Goal: Task Accomplishment & Management: Use online tool/utility

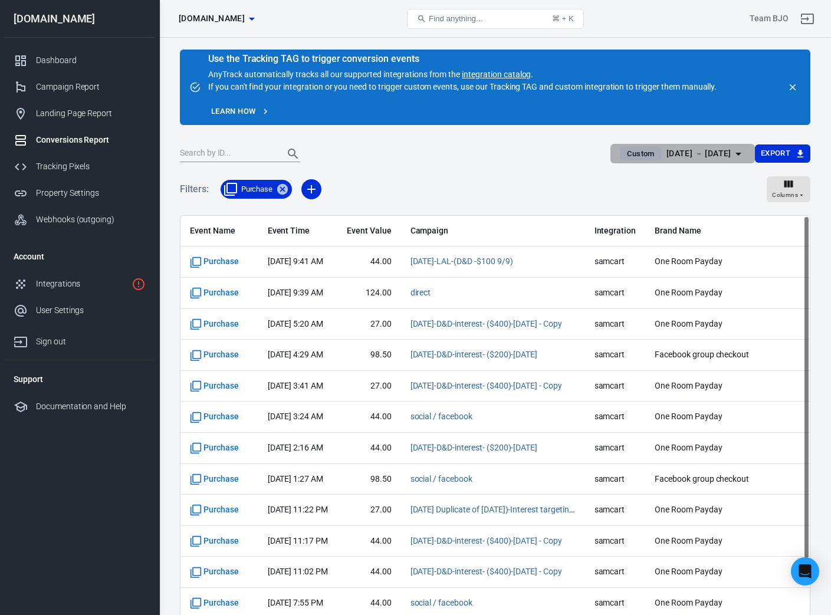
click at [732, 152] on icon "button" at bounding box center [738, 154] width 14 height 14
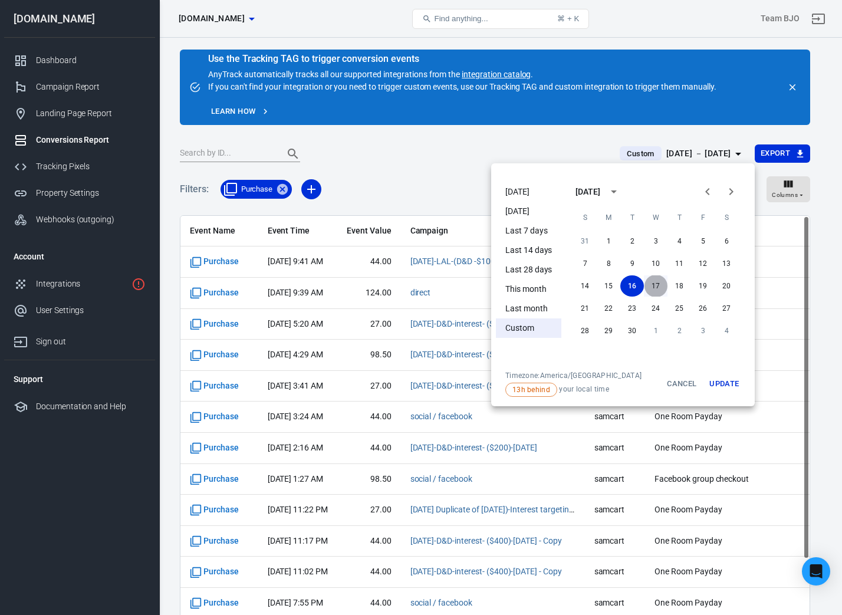
click at [653, 285] on button "17" at bounding box center [656, 285] width 24 height 21
click at [651, 287] on button "17" at bounding box center [656, 285] width 24 height 21
click at [730, 378] on button "Update" at bounding box center [724, 384] width 38 height 26
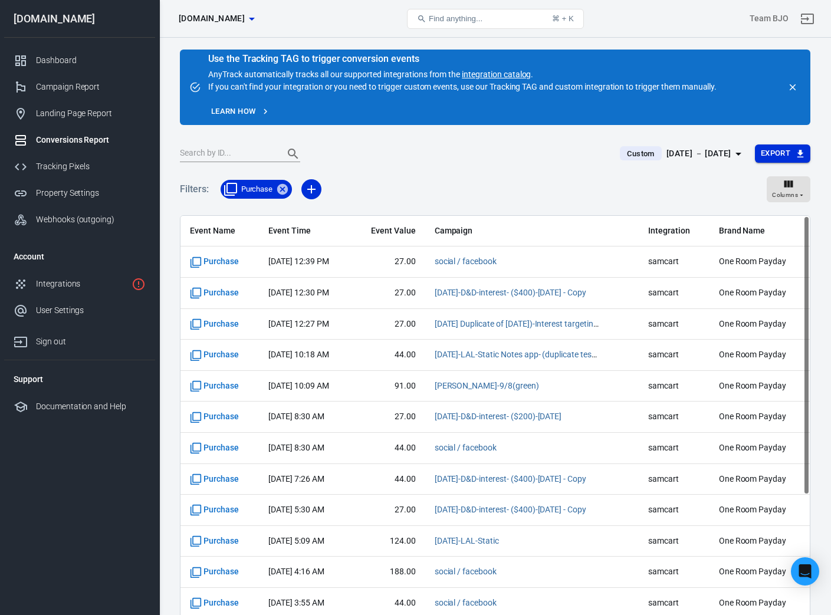
click at [783, 152] on button "Export" at bounding box center [782, 153] width 55 height 18
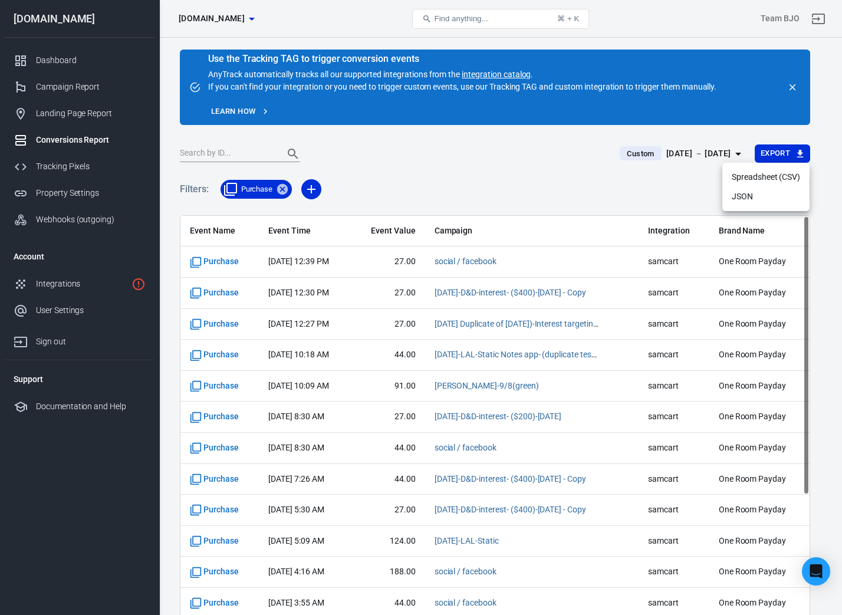
click at [769, 175] on li "Spreadsheet (CSV)" at bounding box center [765, 176] width 87 height 19
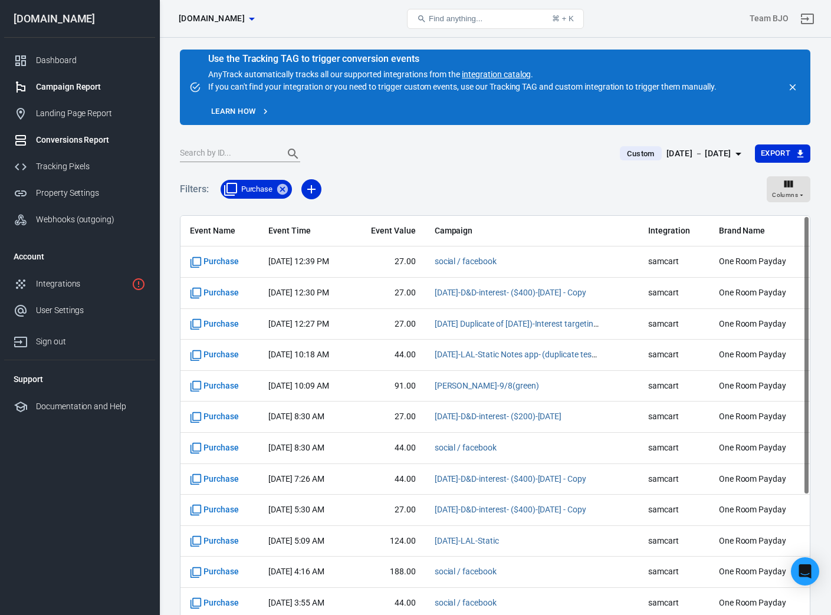
click at [73, 89] on div "Campaign Report" at bounding box center [91, 87] width 110 height 12
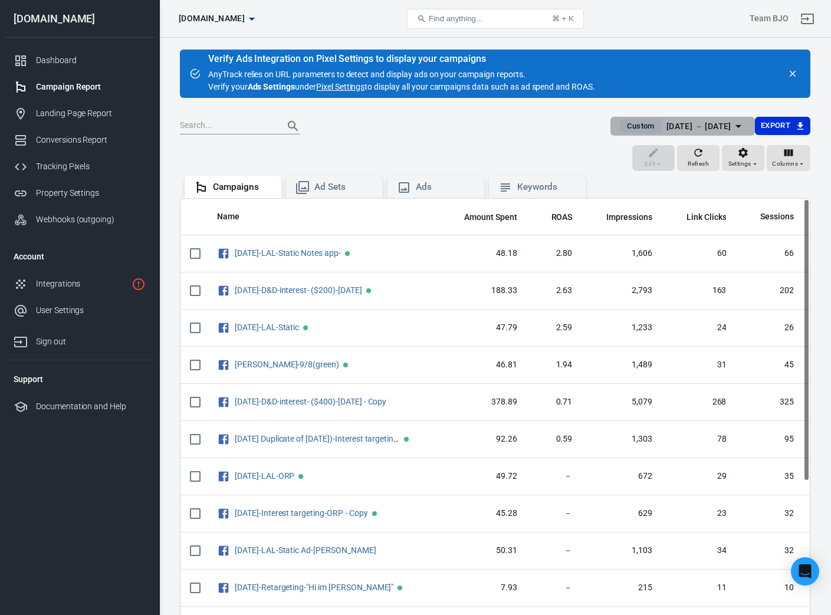
click at [734, 126] on icon "button" at bounding box center [738, 126] width 14 height 14
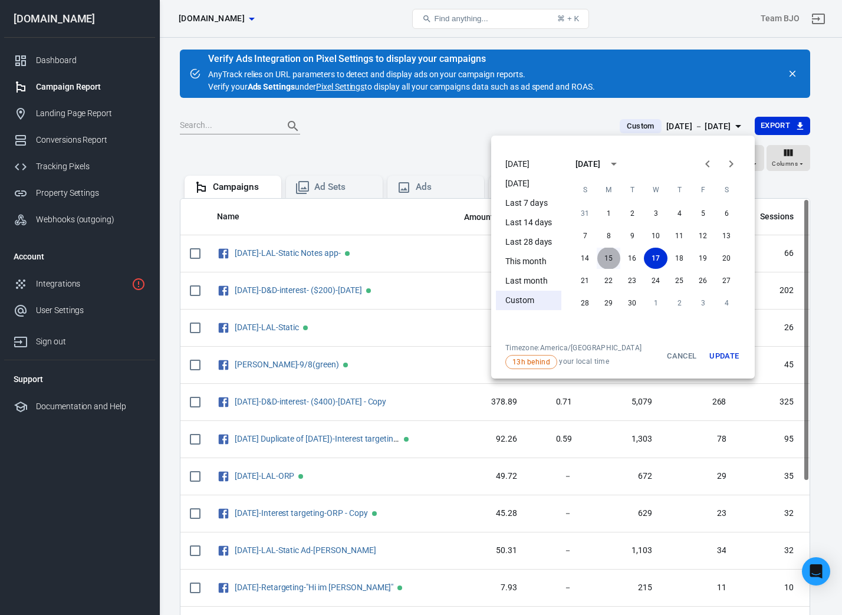
click at [606, 256] on button "15" at bounding box center [609, 258] width 24 height 21
click at [681, 260] on button "18" at bounding box center [679, 258] width 24 height 21
drag, startPoint x: 703, startPoint y: 261, endPoint x: 731, endPoint y: 260, distance: 28.3
click at [702, 261] on button "19" at bounding box center [703, 258] width 24 height 21
click at [733, 260] on button "20" at bounding box center [726, 258] width 24 height 21
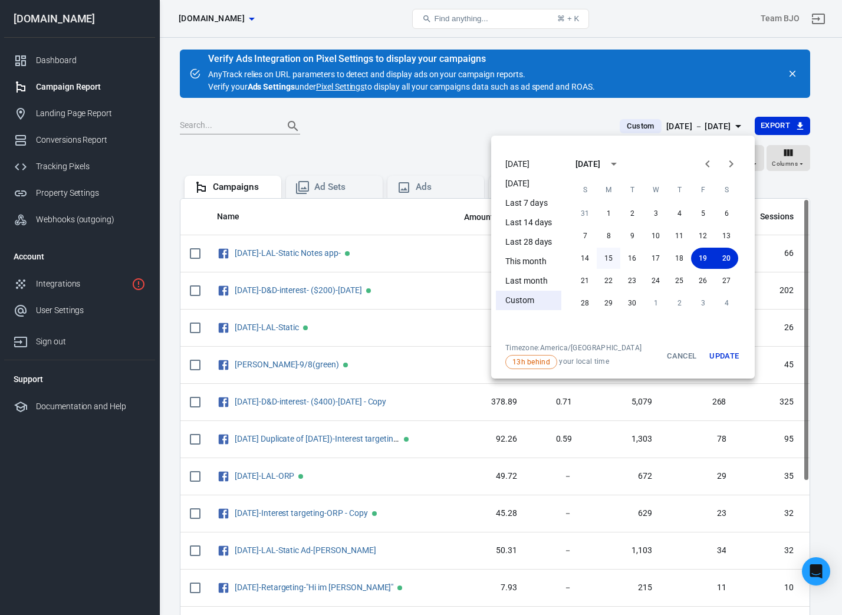
click at [605, 257] on button "15" at bounding box center [609, 258] width 24 height 21
click at [526, 298] on li "Custom" at bounding box center [528, 300] width 65 height 19
drag, startPoint x: 582, startPoint y: 278, endPoint x: 610, endPoint y: 283, distance: 28.1
click at [585, 279] on button "21" at bounding box center [585, 280] width 24 height 21
click at [610, 282] on button "22" at bounding box center [609, 280] width 24 height 21
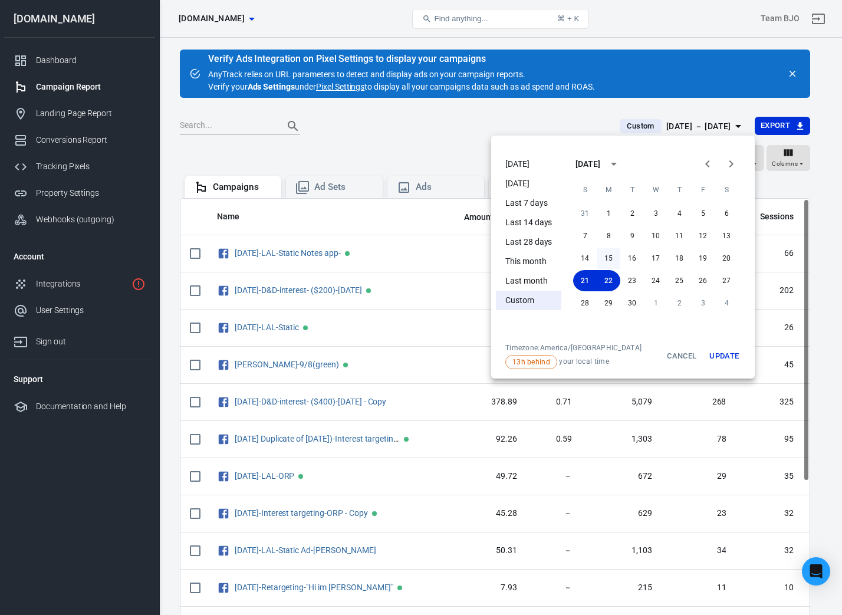
click at [610, 263] on button "15" at bounding box center [609, 258] width 24 height 21
click at [630, 278] on button "23" at bounding box center [632, 280] width 24 height 21
click at [648, 280] on button "24" at bounding box center [656, 280] width 24 height 21
click at [683, 281] on button "25" at bounding box center [679, 280] width 24 height 21
click at [618, 258] on button "15" at bounding box center [609, 258] width 24 height 21
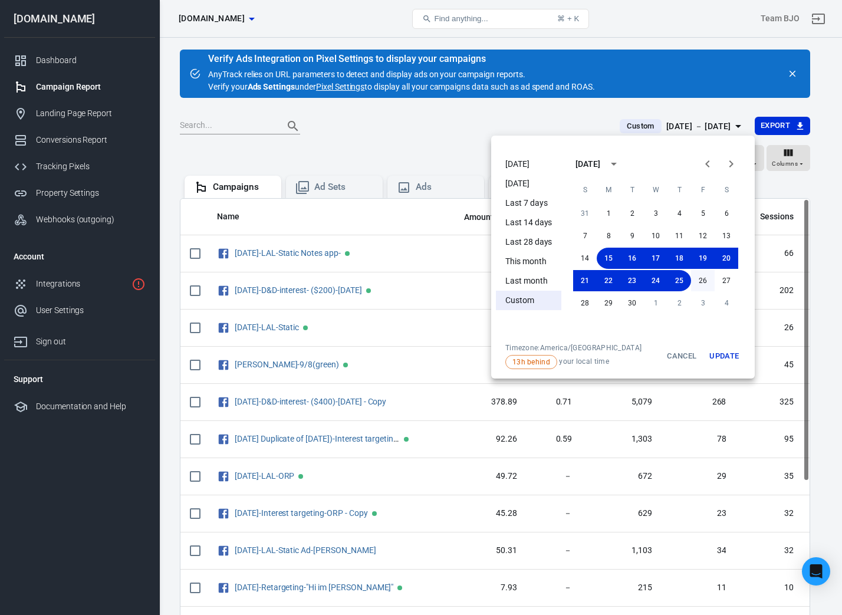
click at [701, 281] on button "26" at bounding box center [703, 280] width 24 height 21
click at [730, 282] on button "27" at bounding box center [726, 280] width 24 height 21
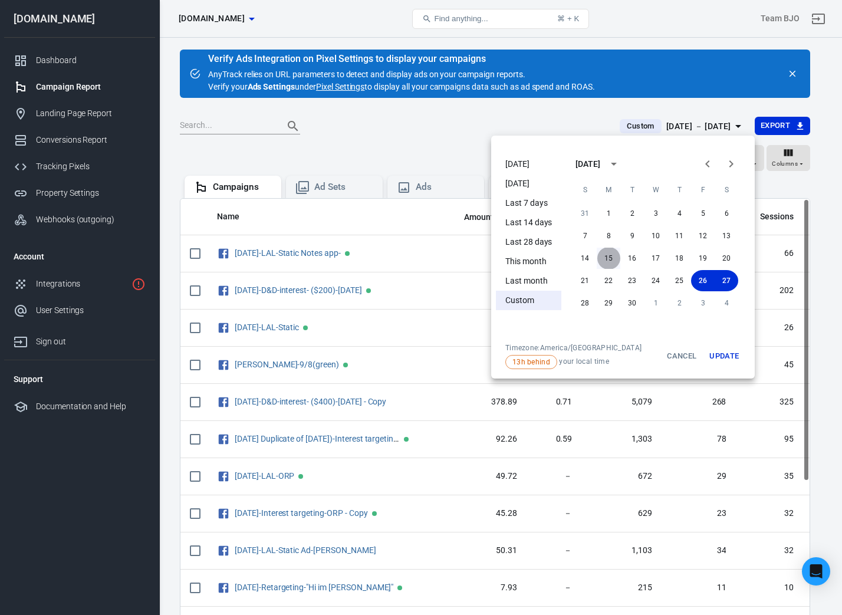
drag, startPoint x: 611, startPoint y: 255, endPoint x: 610, endPoint y: 262, distance: 7.3
click at [611, 256] on button "15" at bounding box center [609, 258] width 24 height 21
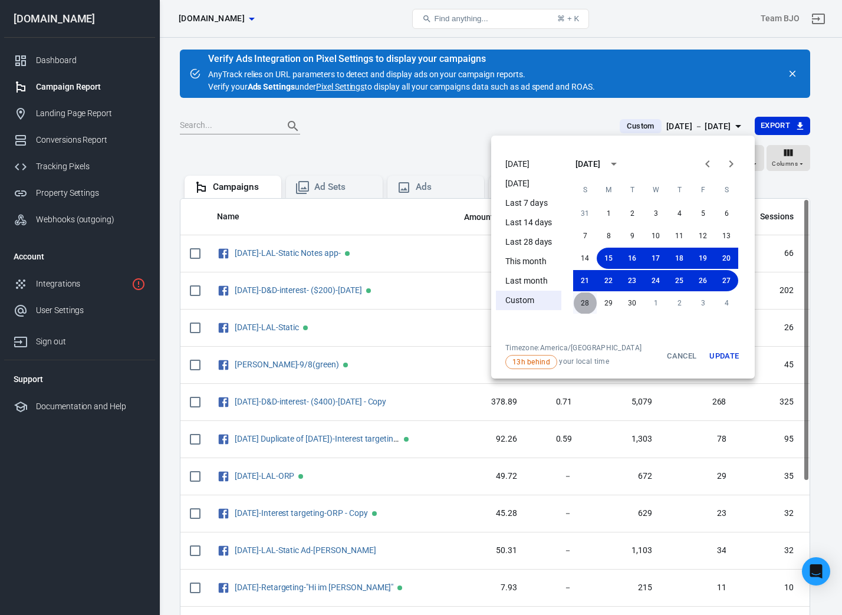
click at [585, 304] on button "28" at bounding box center [585, 302] width 24 height 21
click at [603, 302] on button "29" at bounding box center [609, 302] width 24 height 21
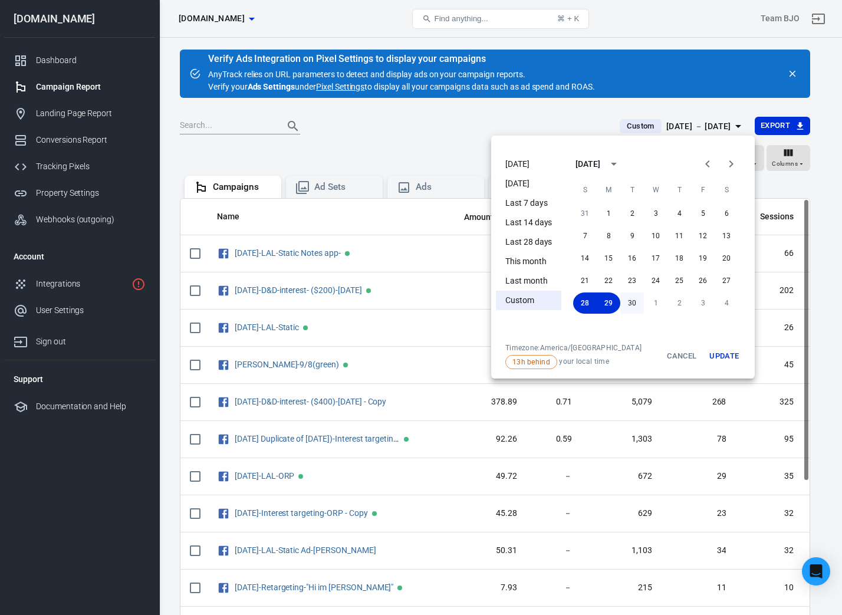
click at [629, 302] on button "30" at bounding box center [632, 302] width 24 height 21
drag, startPoint x: 602, startPoint y: 257, endPoint x: 617, endPoint y: 269, distance: 18.8
click at [604, 258] on button "15" at bounding box center [609, 258] width 24 height 21
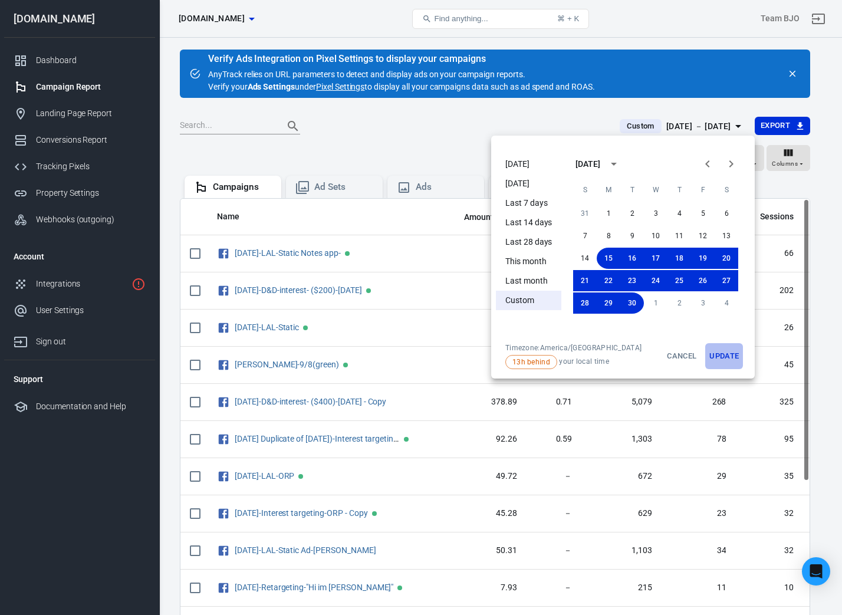
click at [726, 355] on button "Update" at bounding box center [724, 356] width 38 height 26
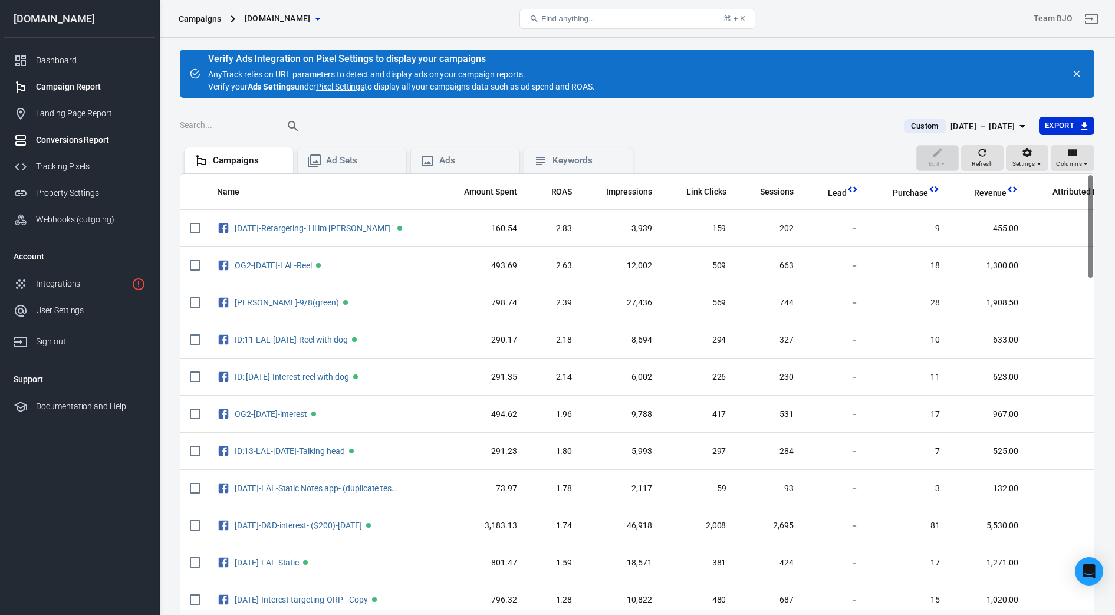
click at [81, 141] on div "Conversions Report" at bounding box center [91, 140] width 110 height 12
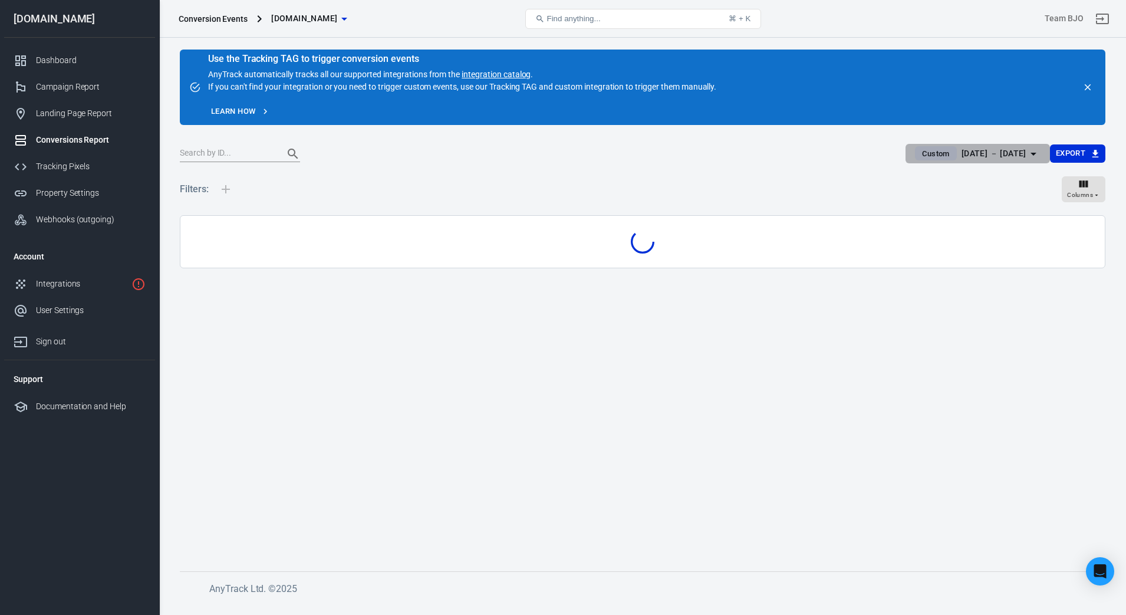
click at [830, 154] on icon "button" at bounding box center [1033, 154] width 14 height 14
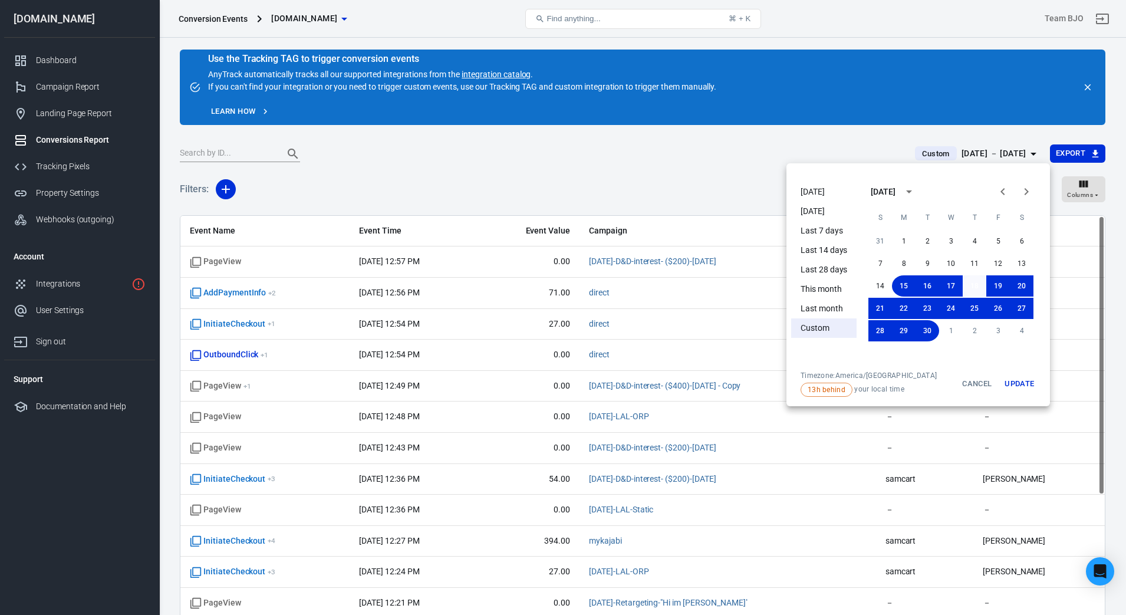
click at [830, 285] on button "18" at bounding box center [975, 285] width 24 height 21
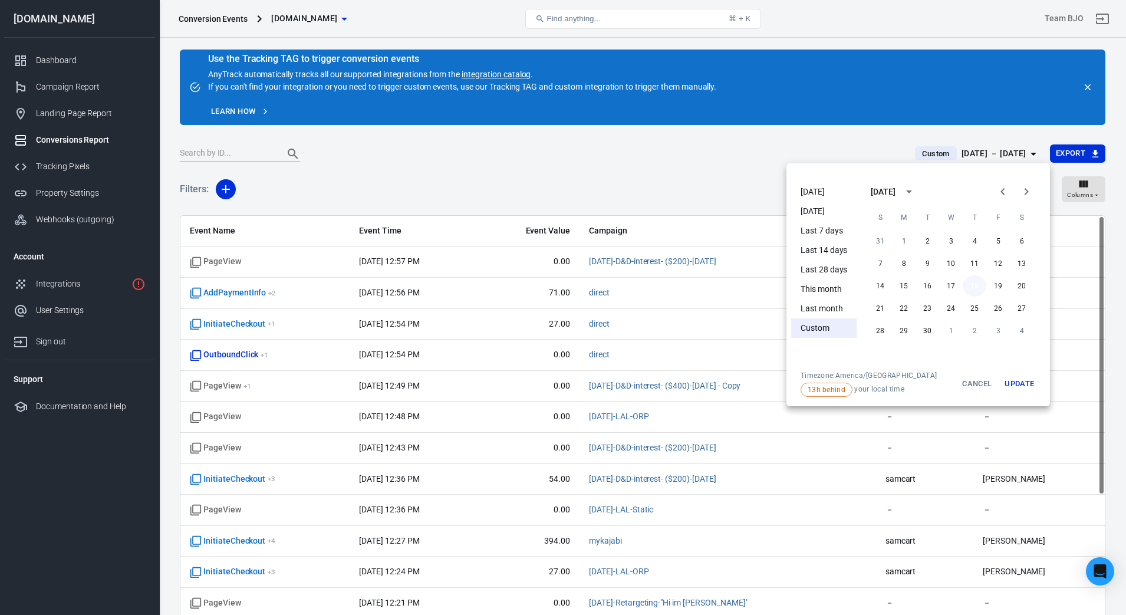
click at [830, 285] on button "18" at bounding box center [975, 285] width 24 height 21
click at [830, 386] on button "Update" at bounding box center [1019, 384] width 38 height 26
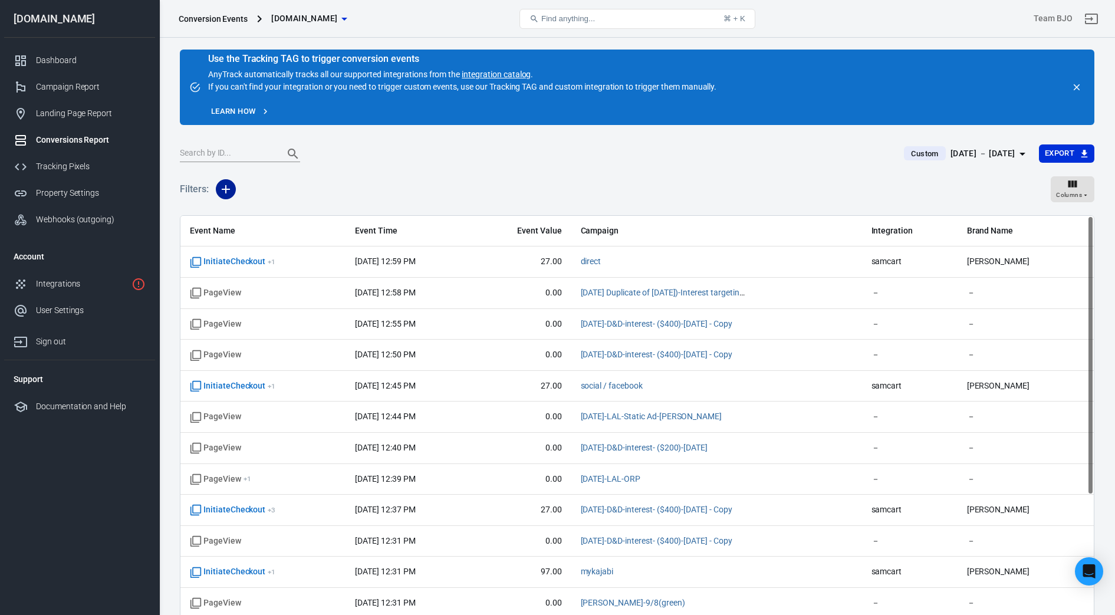
click at [226, 190] on icon "button" at bounding box center [226, 189] width 14 height 14
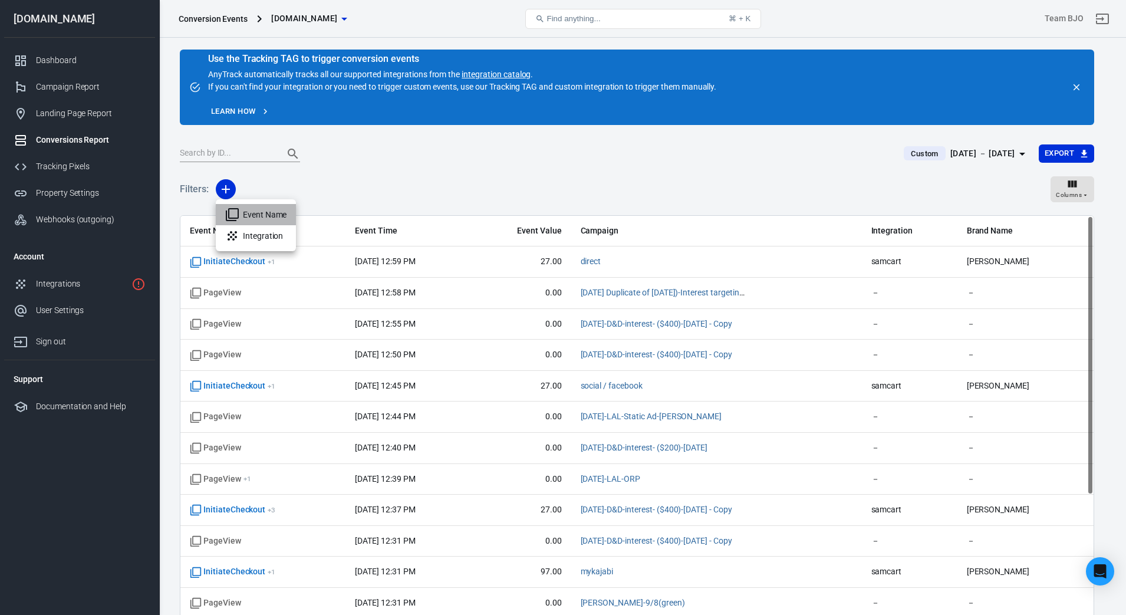
click at [268, 217] on li "Event Name" at bounding box center [256, 214] width 80 height 21
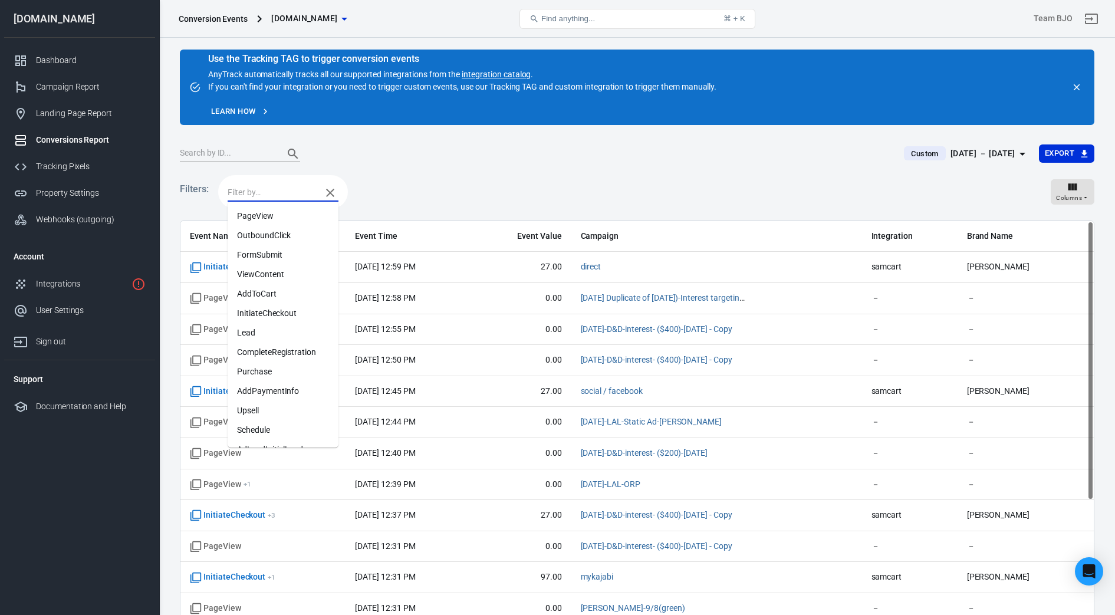
click at [272, 185] on input "text" at bounding box center [272, 192] width 88 height 15
click at [265, 375] on li "Purchase" at bounding box center [283, 371] width 111 height 19
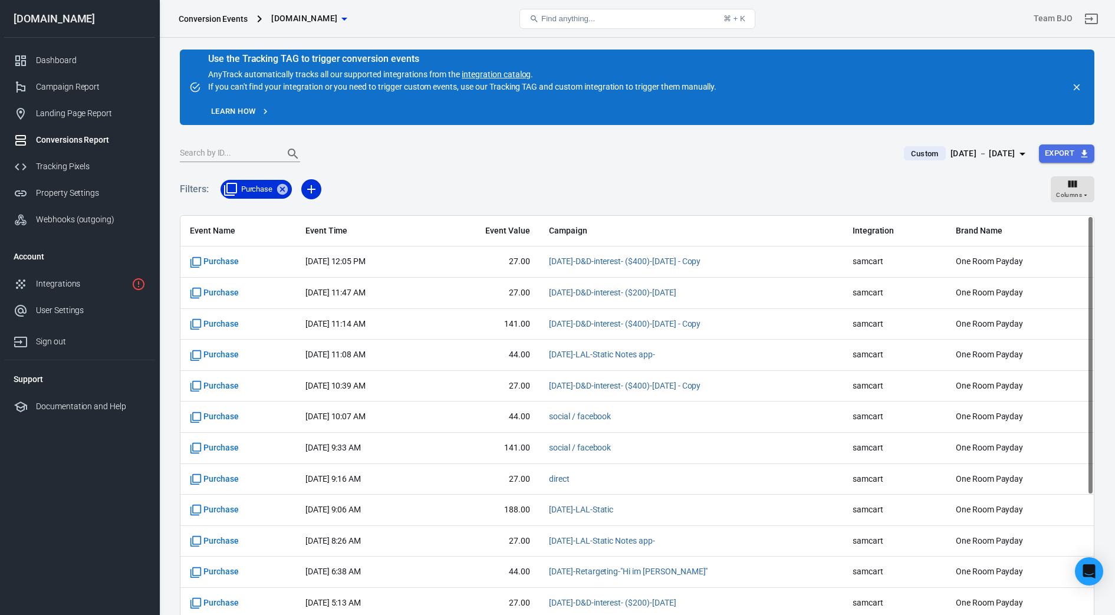
click at [830, 152] on icon "button" at bounding box center [1084, 154] width 6 height 8
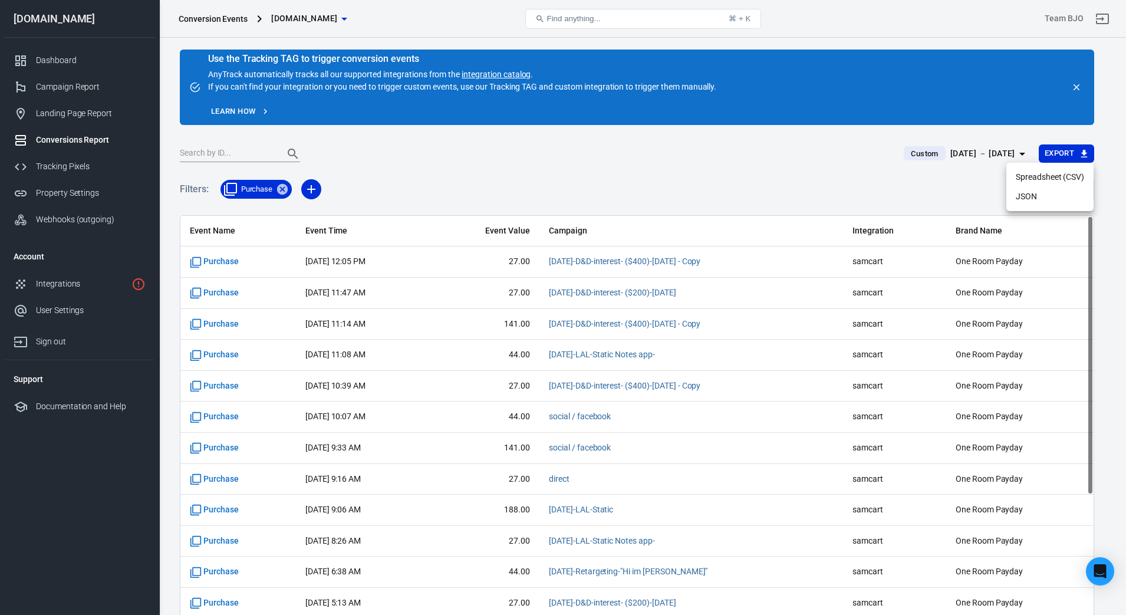
click at [830, 177] on li "Spreadsheet (CSV)" at bounding box center [1049, 176] width 87 height 19
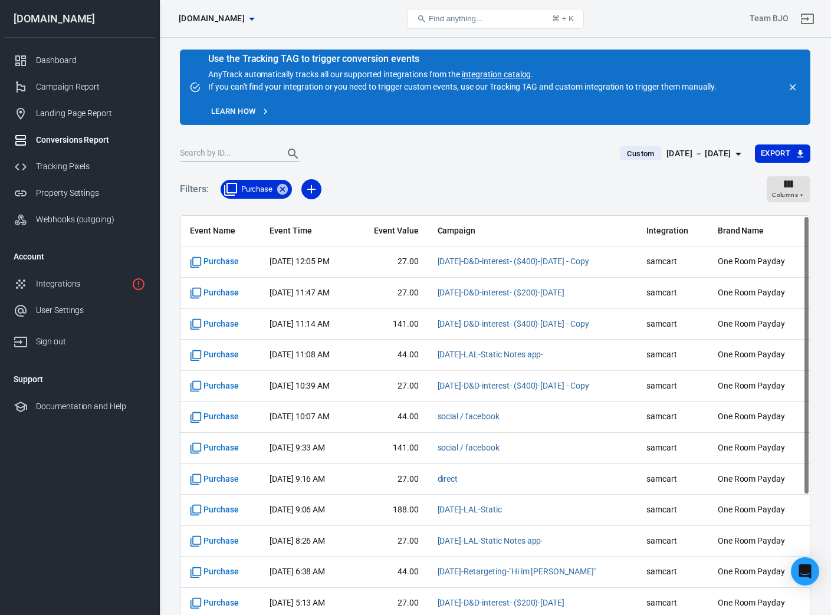
click at [731, 155] on icon "button" at bounding box center [738, 154] width 14 height 14
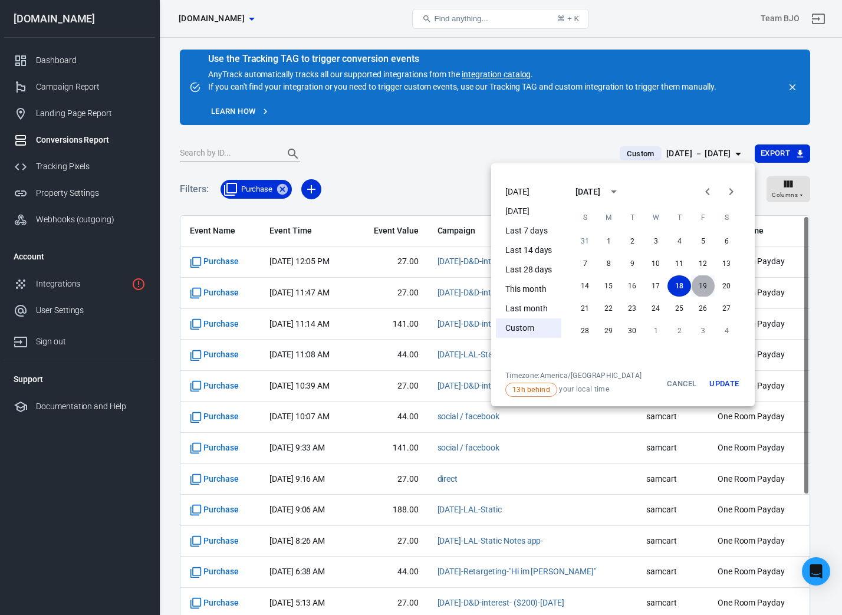
click at [703, 284] on button "19" at bounding box center [703, 285] width 24 height 21
click at [701, 289] on button "19" at bounding box center [703, 285] width 24 height 21
click at [733, 380] on button "Update" at bounding box center [724, 384] width 38 height 26
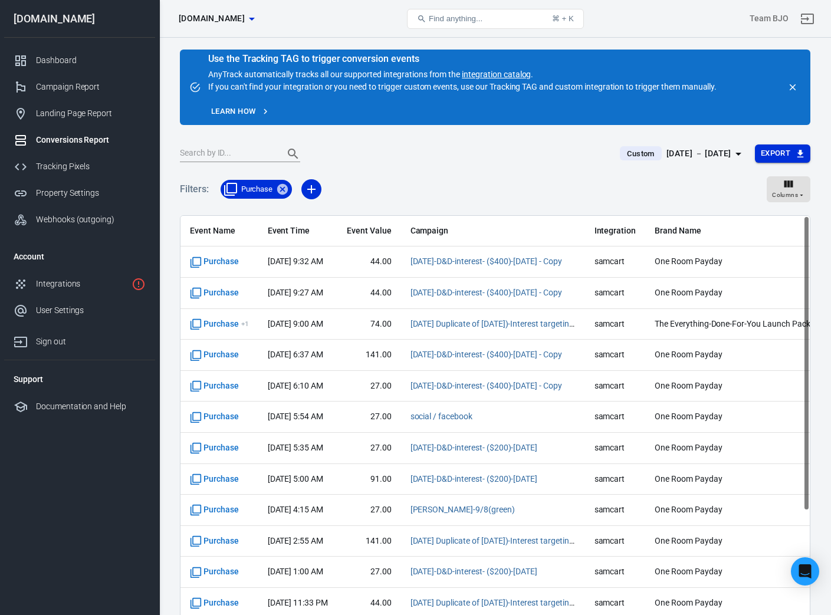
click at [793, 153] on button "Export" at bounding box center [782, 153] width 55 height 18
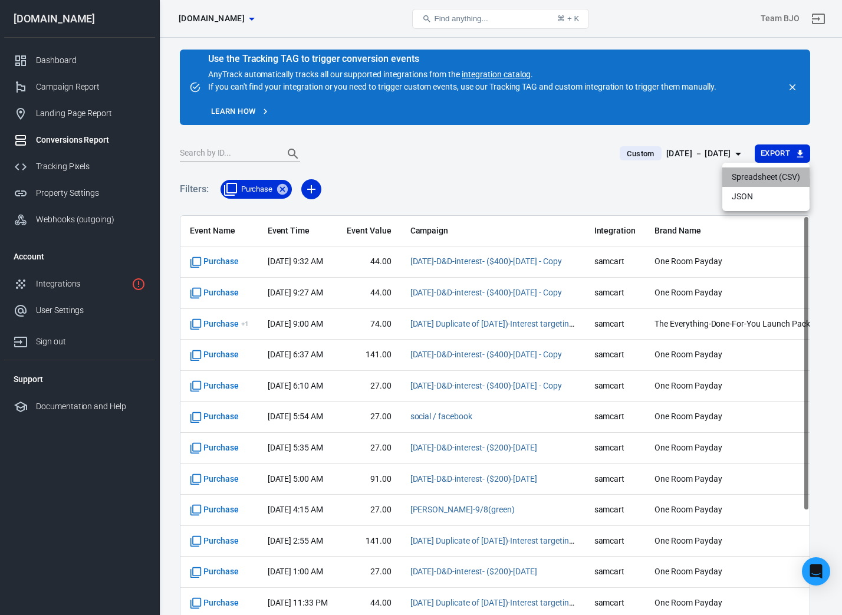
click at [773, 174] on li "Spreadsheet (CSV)" at bounding box center [765, 176] width 87 height 19
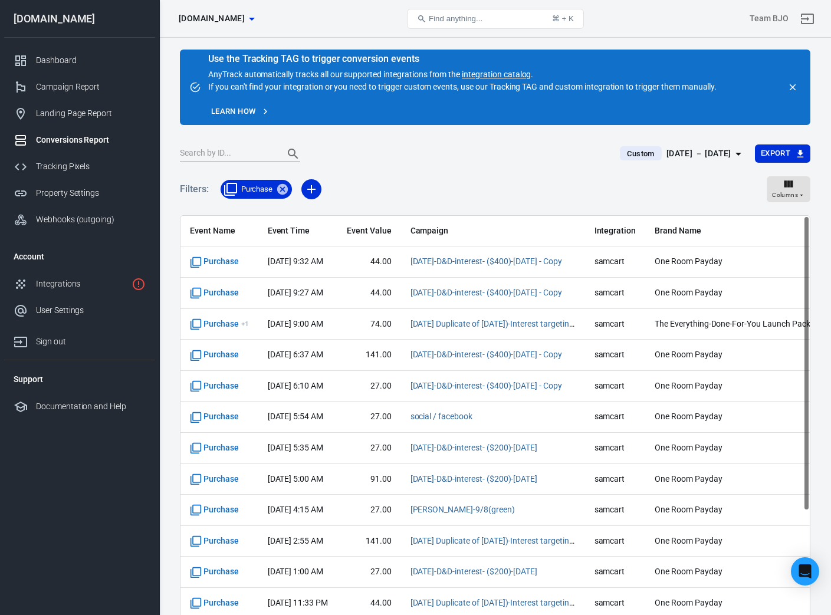
click at [735, 151] on icon "button" at bounding box center [738, 154] width 14 height 14
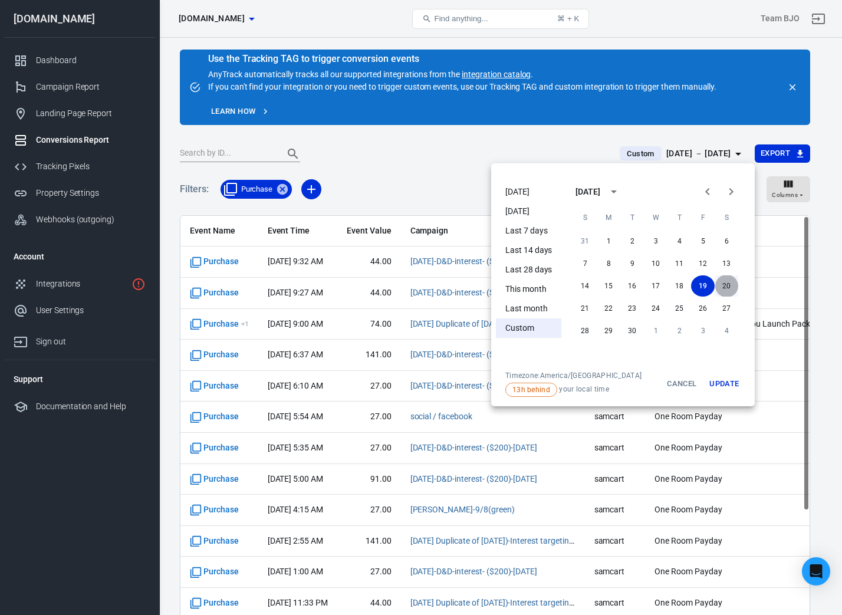
click at [730, 288] on button "20" at bounding box center [726, 285] width 24 height 21
click at [724, 289] on button "20" at bounding box center [726, 285] width 24 height 21
click at [725, 387] on button "Update" at bounding box center [724, 384] width 38 height 26
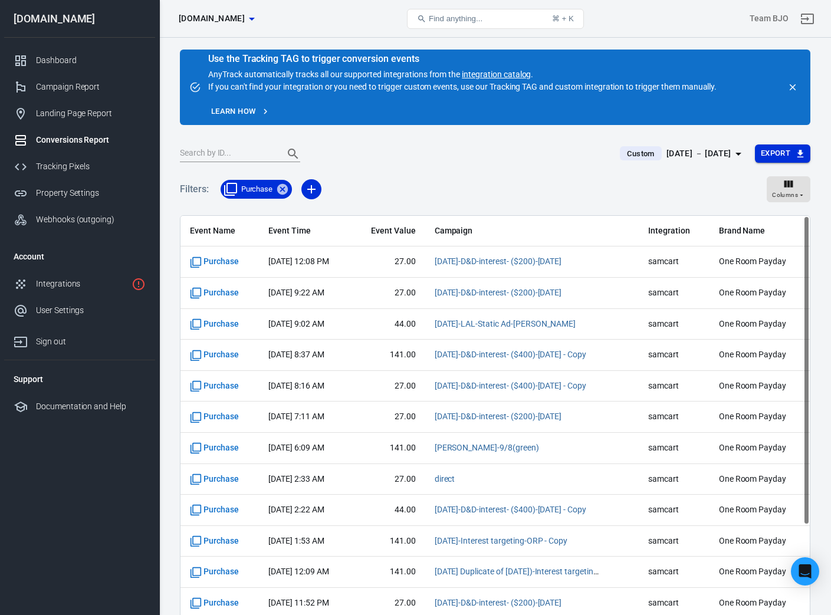
click at [783, 153] on button "Export" at bounding box center [782, 153] width 55 height 18
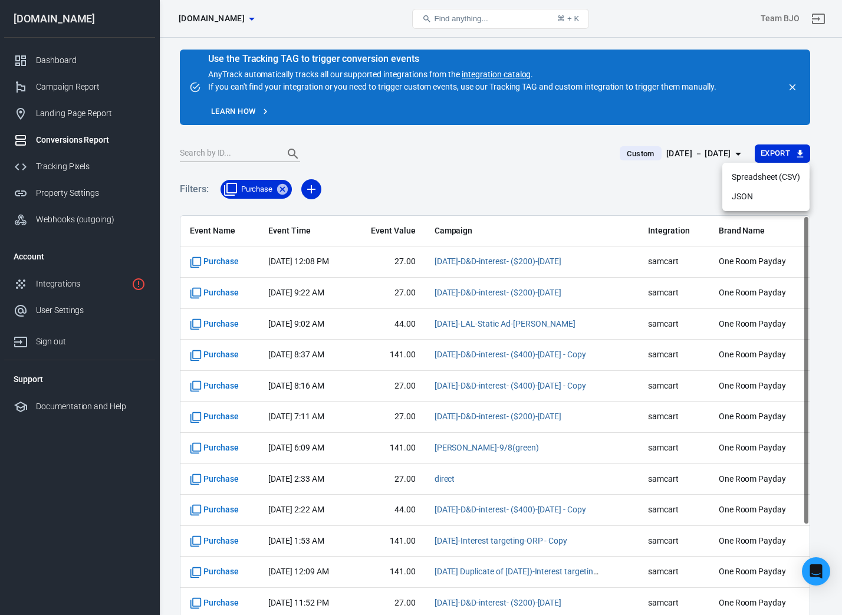
drag, startPoint x: 764, startPoint y: 177, endPoint x: 755, endPoint y: 179, distance: 9.2
click at [760, 178] on li "Spreadsheet (CSV)" at bounding box center [765, 176] width 87 height 19
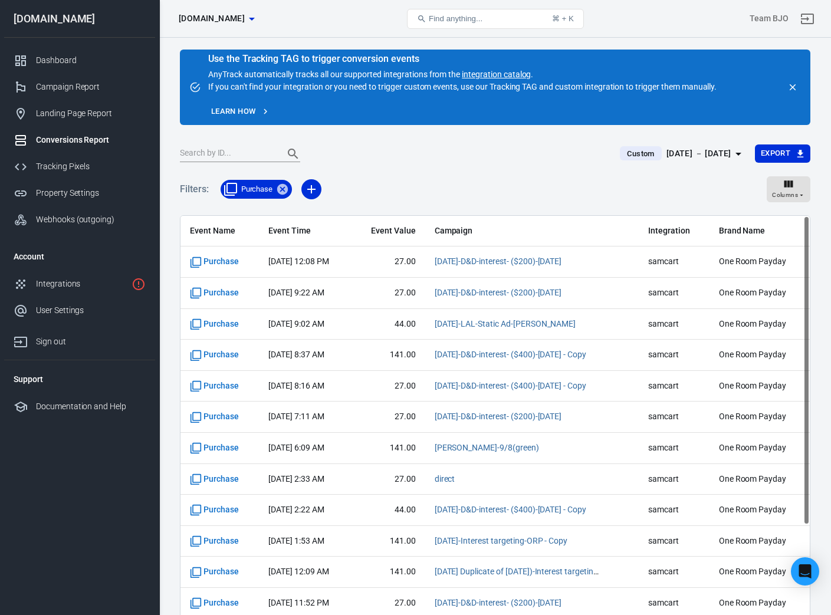
click at [737, 148] on icon "button" at bounding box center [738, 154] width 14 height 14
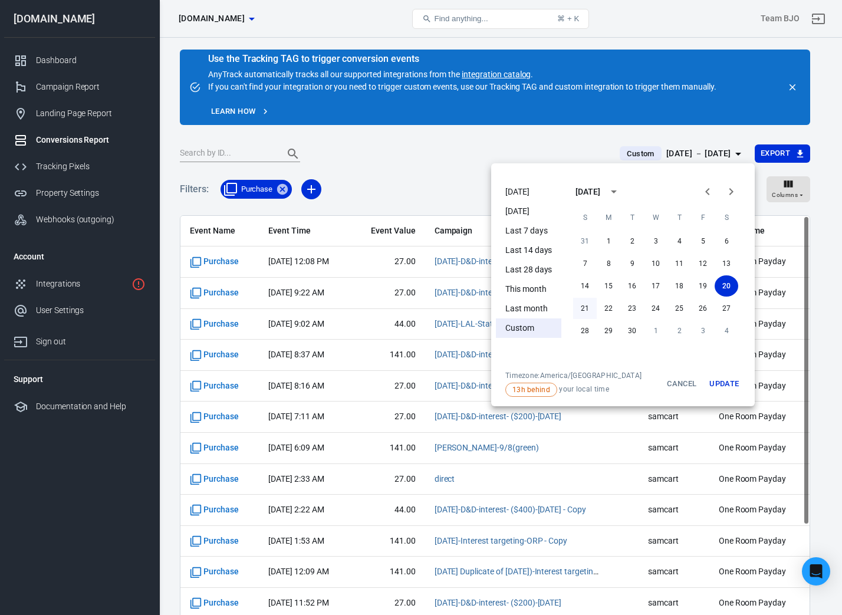
click at [588, 308] on button "21" at bounding box center [585, 308] width 24 height 21
click at [733, 384] on button "Update" at bounding box center [724, 384] width 38 height 26
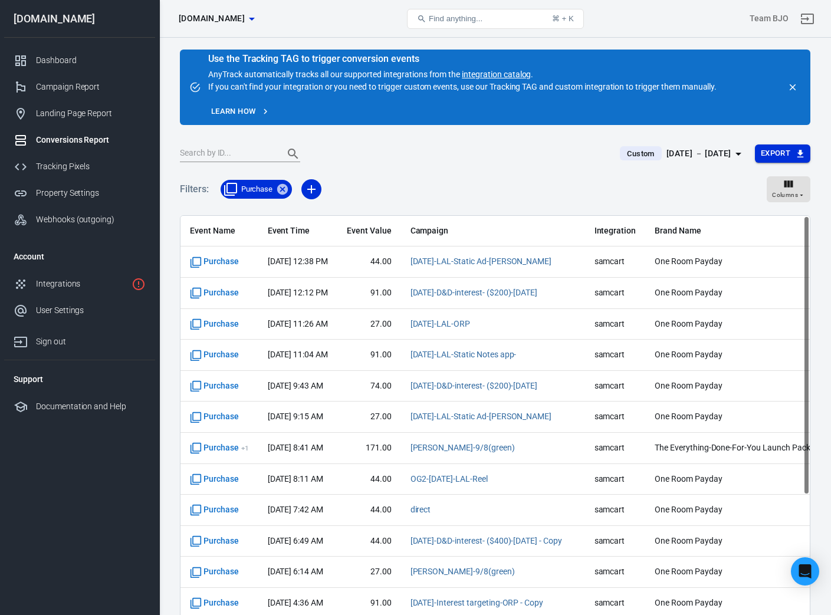
click at [781, 151] on button "Export" at bounding box center [782, 153] width 55 height 18
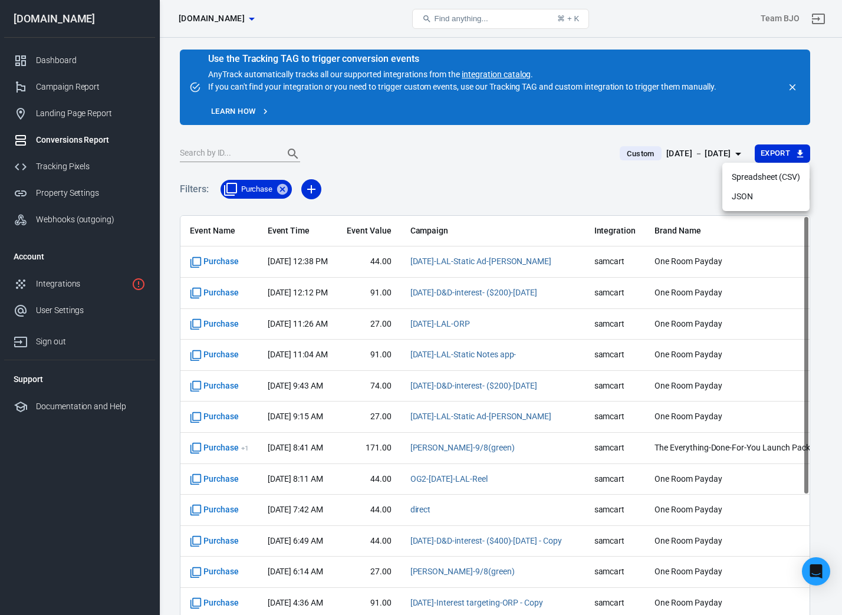
click at [774, 176] on li "Spreadsheet (CSV)" at bounding box center [765, 176] width 87 height 19
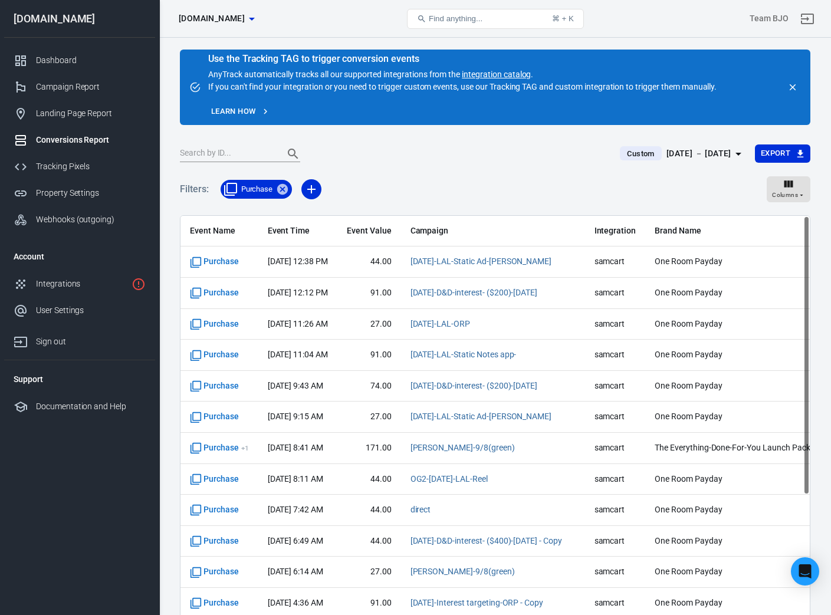
click at [731, 154] on icon "button" at bounding box center [738, 154] width 14 height 14
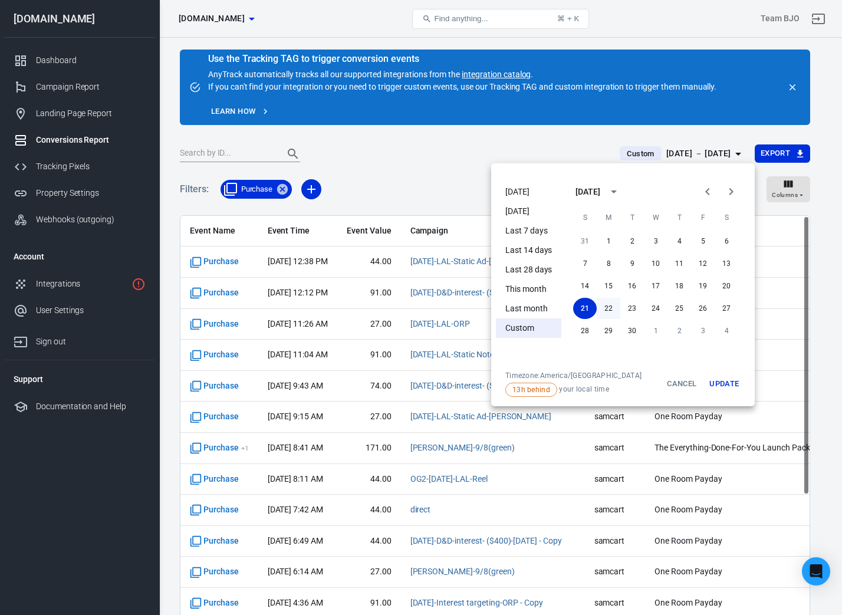
click at [608, 309] on button "22" at bounding box center [609, 308] width 24 height 21
click at [733, 383] on button "Update" at bounding box center [724, 384] width 38 height 26
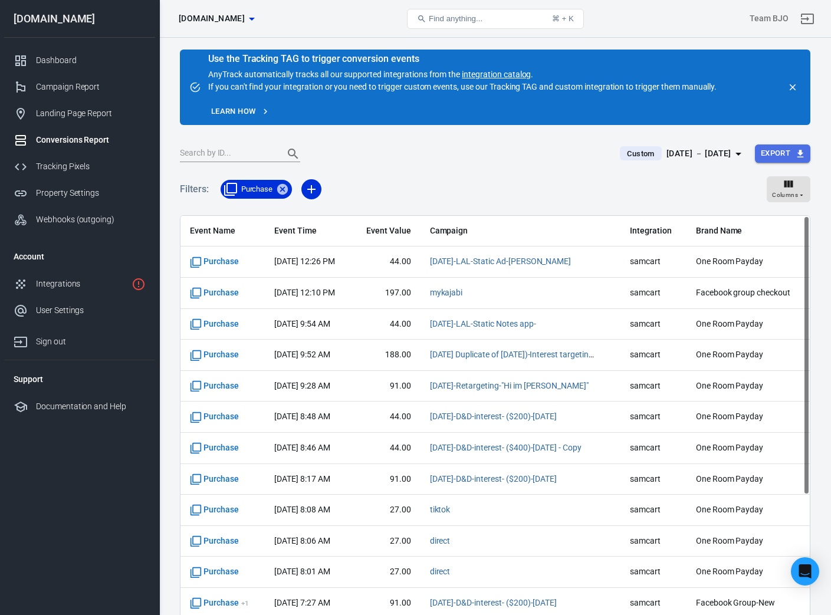
click at [788, 153] on button "Export" at bounding box center [782, 153] width 55 height 18
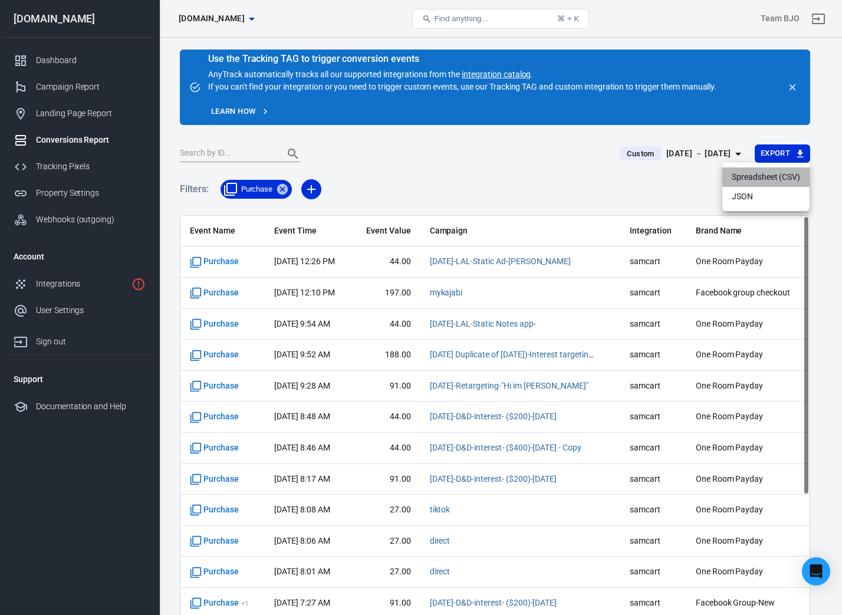
click at [771, 177] on li "Spreadsheet (CSV)" at bounding box center [765, 176] width 87 height 19
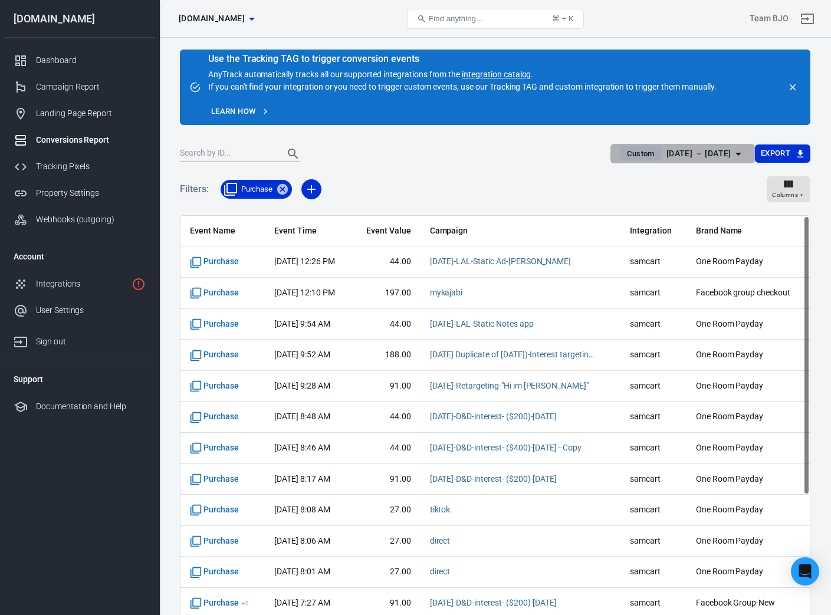
click at [739, 149] on icon "button" at bounding box center [738, 154] width 14 height 14
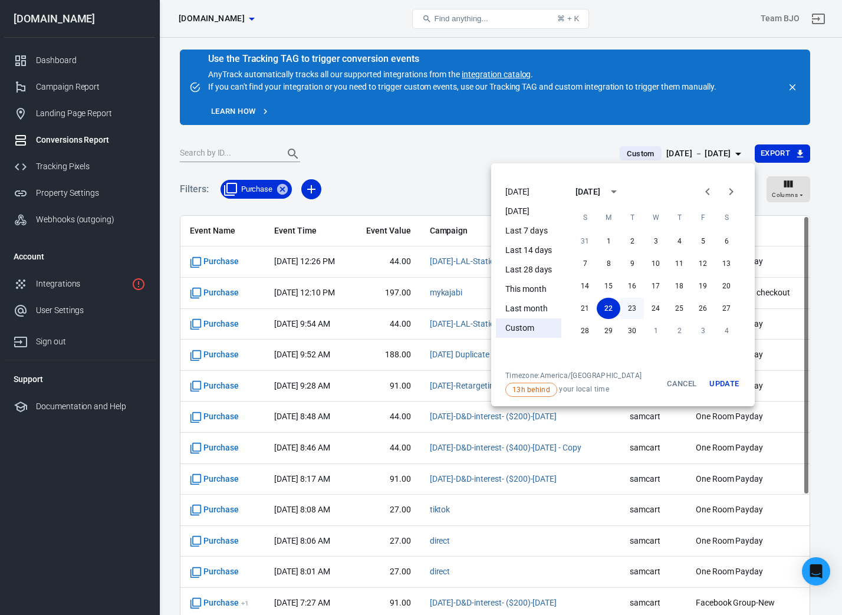
click at [624, 308] on button "23" at bounding box center [632, 308] width 24 height 21
click at [631, 311] on button "23" at bounding box center [632, 308] width 24 height 21
drag, startPoint x: 724, startPoint y: 381, endPoint x: 736, endPoint y: 377, distance: 11.7
click at [727, 380] on button "Update" at bounding box center [724, 384] width 38 height 26
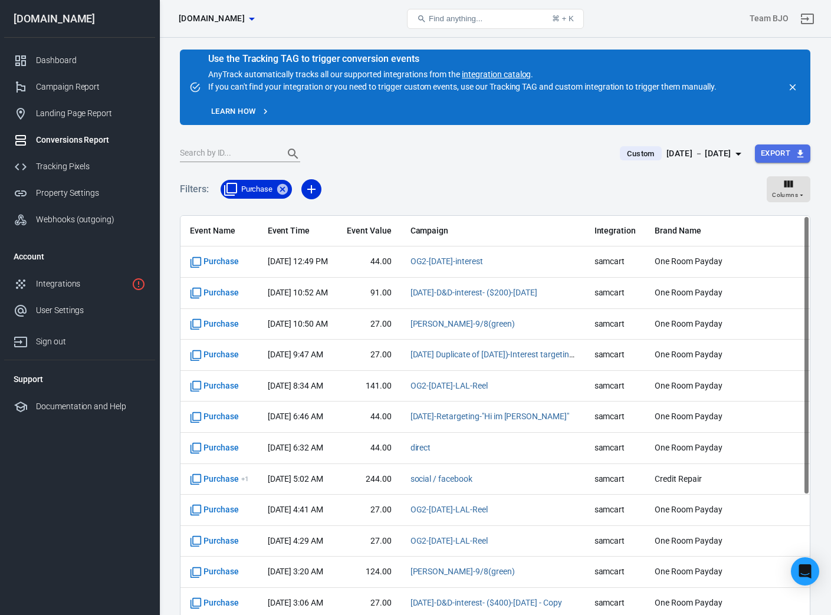
click at [775, 154] on button "Export" at bounding box center [782, 153] width 55 height 18
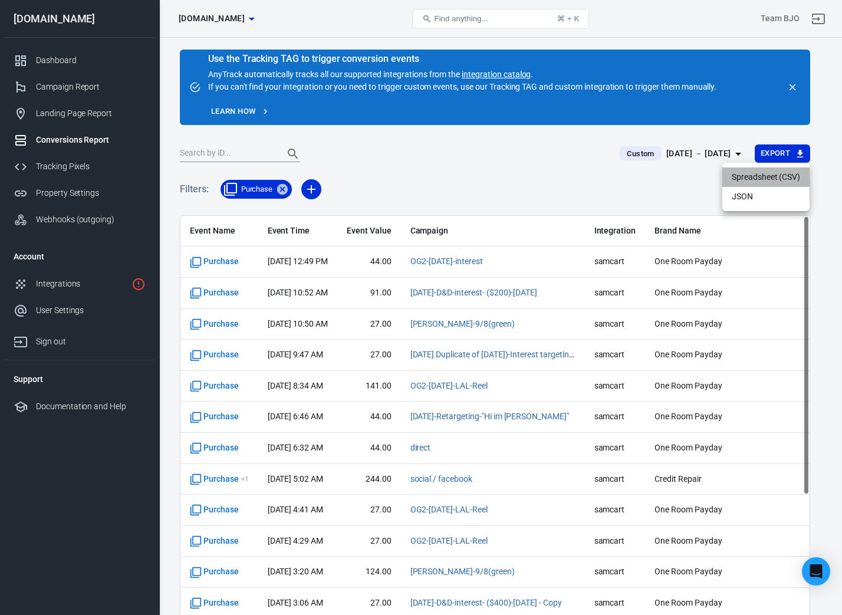
click at [767, 179] on li "Spreadsheet (CSV)" at bounding box center [765, 176] width 87 height 19
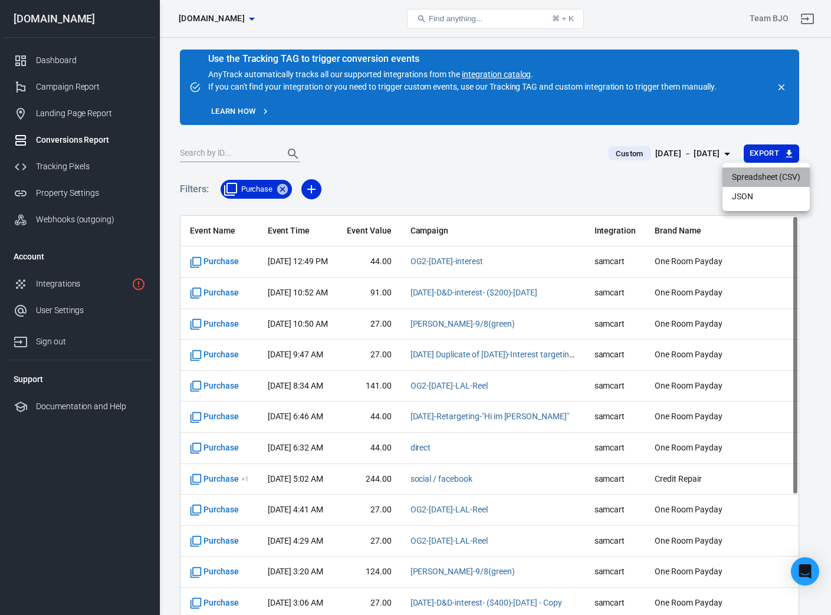
click at [767, 179] on li "Spreadsheet (CSV)" at bounding box center [765, 176] width 87 height 19
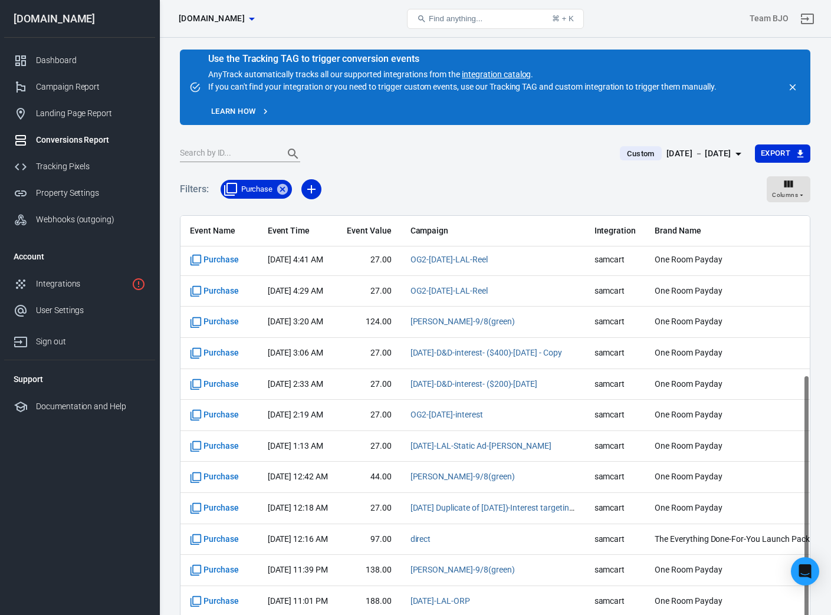
click at [739, 151] on icon "button" at bounding box center [738, 154] width 14 height 14
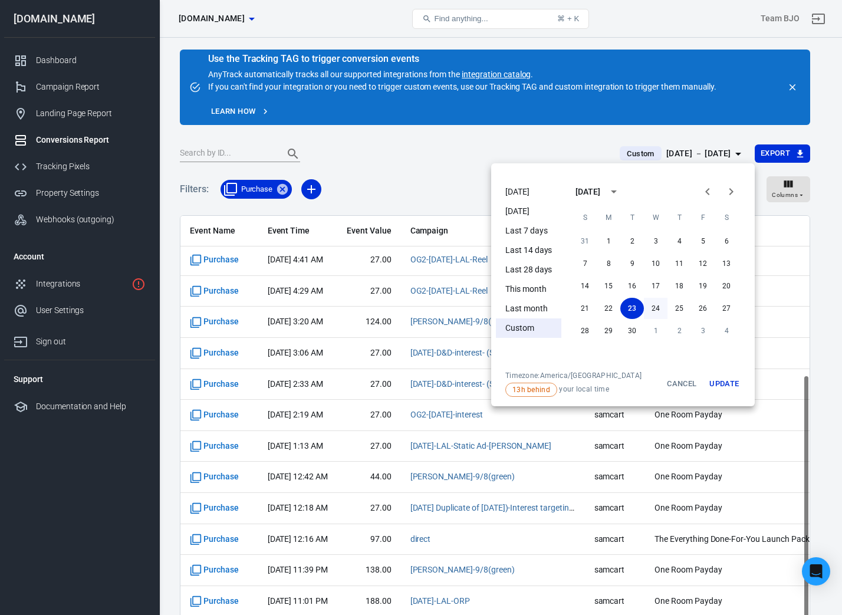
click at [658, 304] on button "24" at bounding box center [656, 308] width 24 height 21
click at [655, 308] on button "24" at bounding box center [656, 308] width 24 height 21
click at [722, 383] on button "Update" at bounding box center [724, 384] width 38 height 26
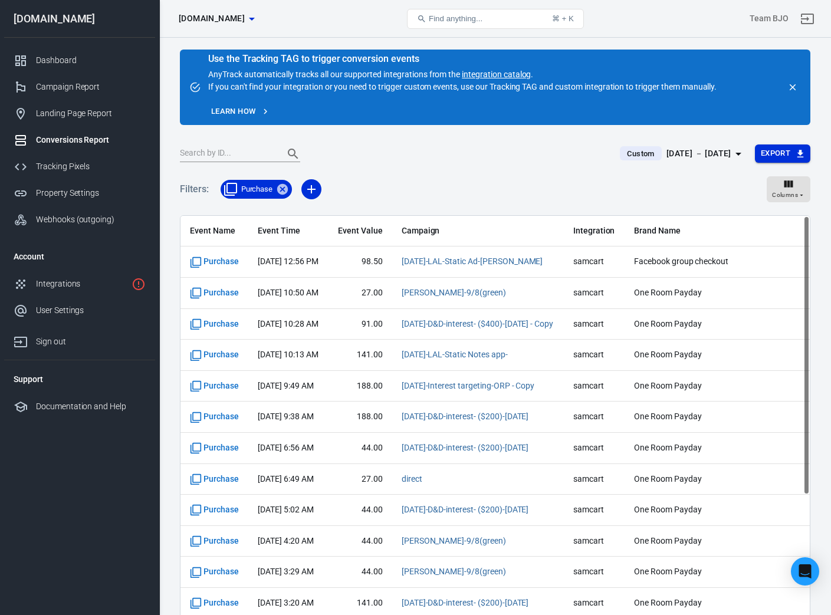
click at [796, 151] on icon "button" at bounding box center [800, 154] width 11 height 11
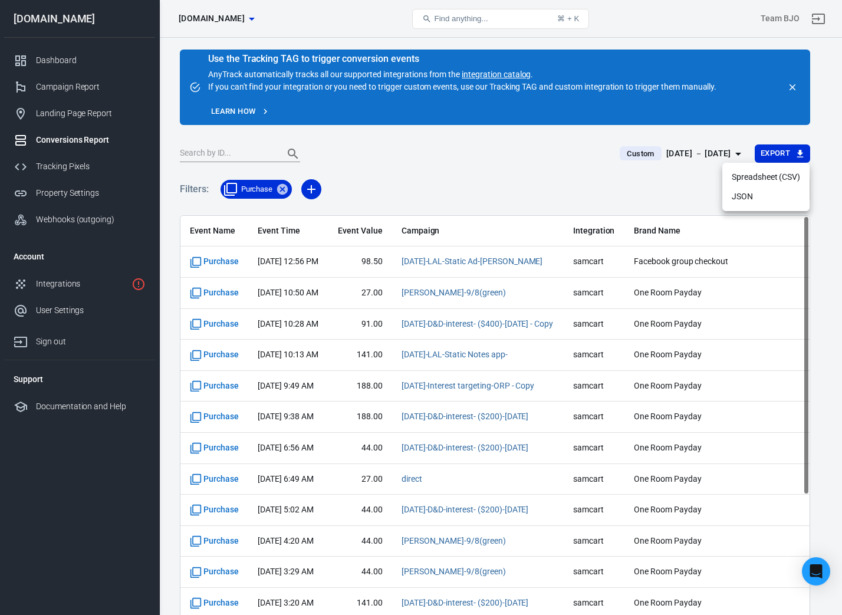
click at [604, 189] on div at bounding box center [421, 307] width 842 height 615
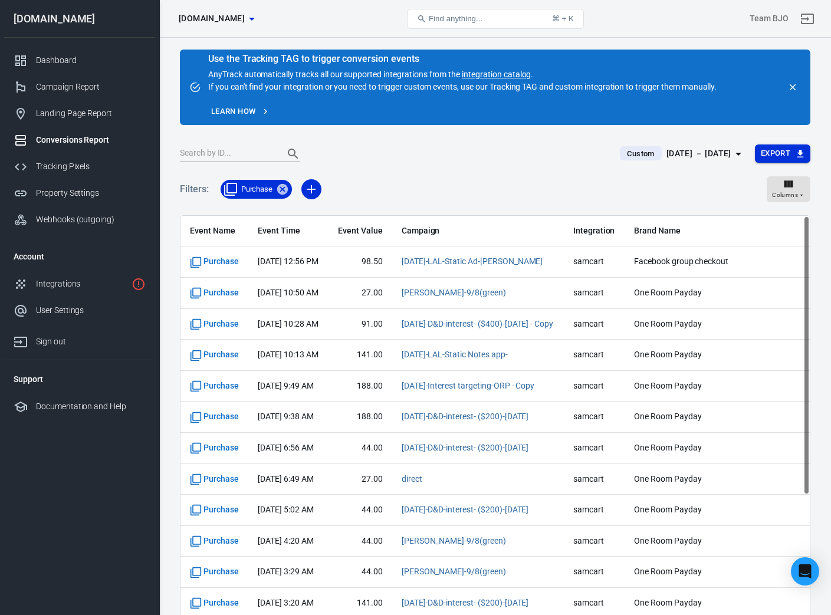
click at [794, 154] on button "Export" at bounding box center [782, 153] width 55 height 18
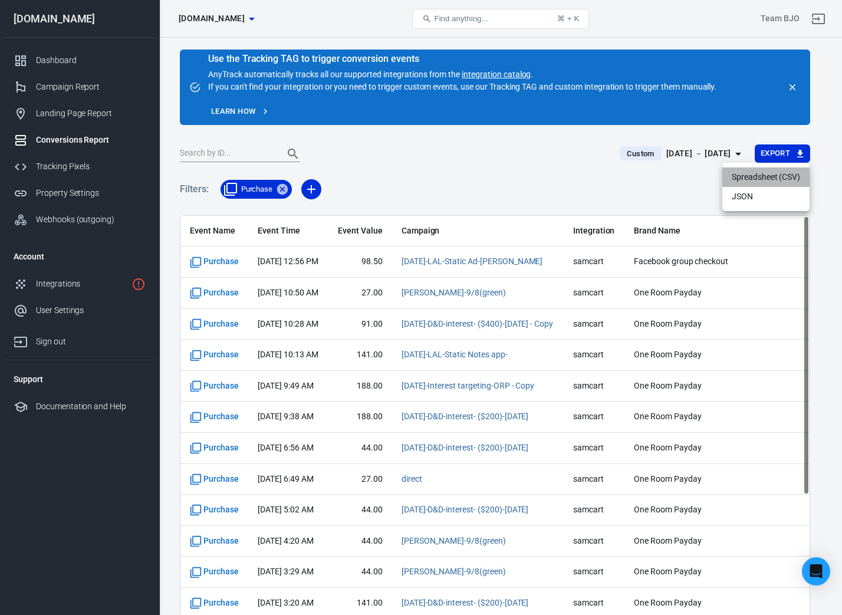
click at [783, 177] on li "Spreadsheet (CSV)" at bounding box center [765, 176] width 87 height 19
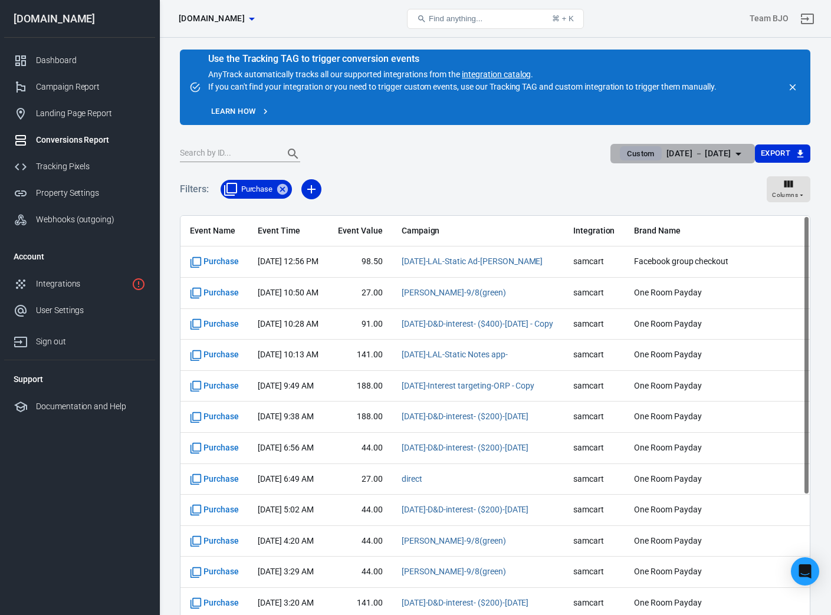
click at [739, 150] on icon "button" at bounding box center [738, 154] width 14 height 14
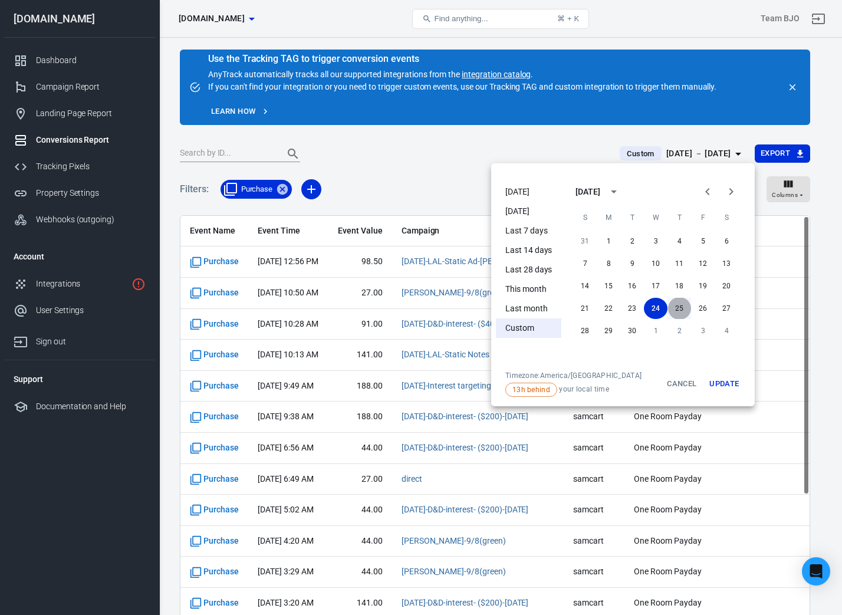
click at [677, 309] on button "25" at bounding box center [679, 308] width 24 height 21
click at [677, 305] on button "25" at bounding box center [679, 308] width 24 height 21
click at [720, 381] on button "Update" at bounding box center [724, 384] width 38 height 26
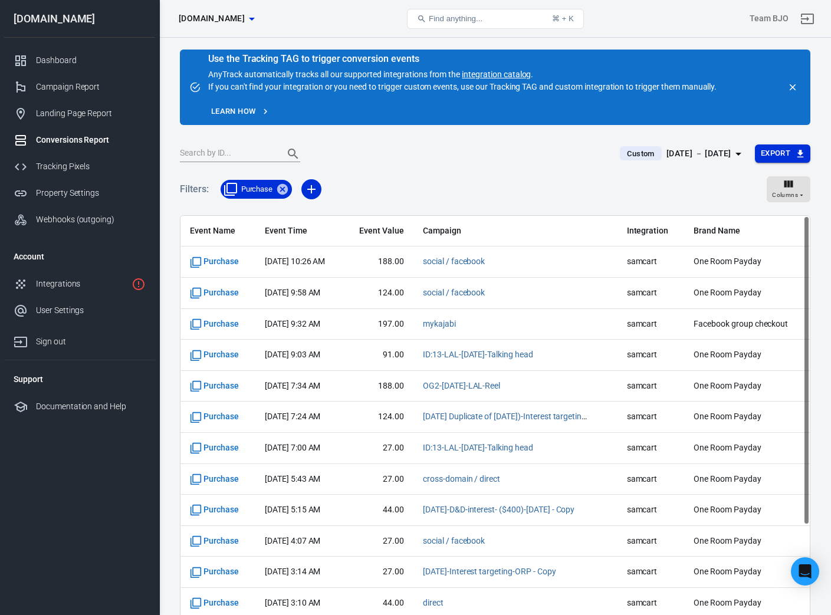
click at [797, 150] on icon "button" at bounding box center [800, 154] width 11 height 11
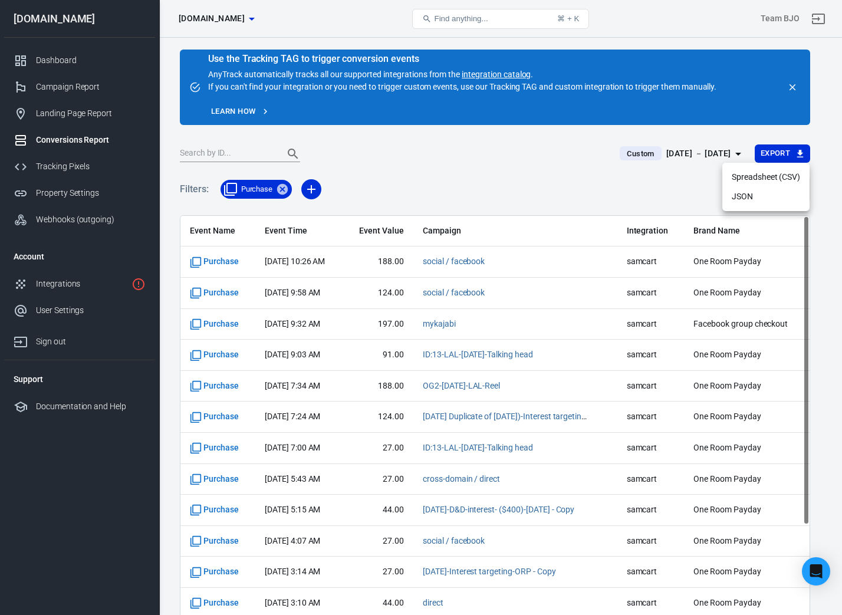
click at [761, 179] on li "Spreadsheet (CSV)" at bounding box center [765, 176] width 87 height 19
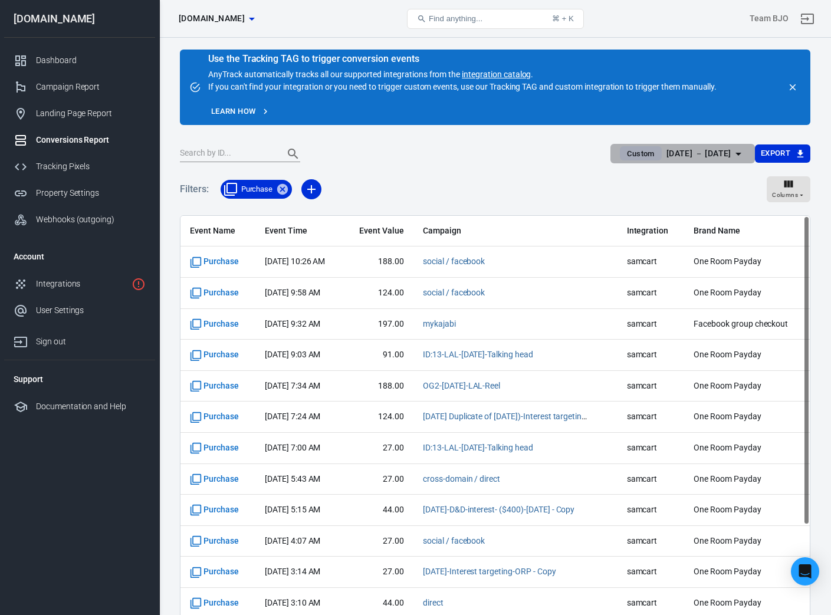
click at [742, 147] on icon "button" at bounding box center [738, 154] width 14 height 14
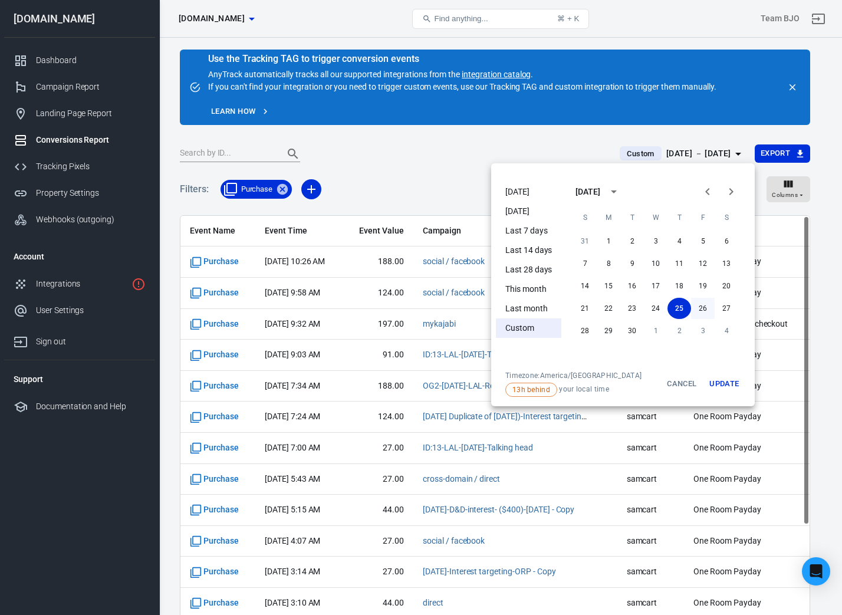
click at [701, 307] on button "26" at bounding box center [703, 308] width 24 height 21
click at [703, 309] on button "26" at bounding box center [703, 308] width 24 height 21
click at [722, 387] on button "Update" at bounding box center [724, 384] width 38 height 26
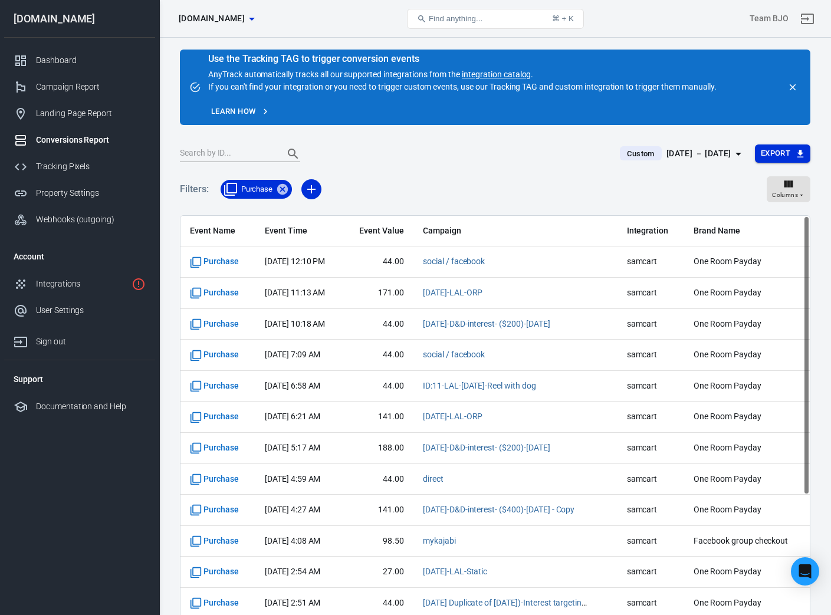
click at [804, 149] on icon "button" at bounding box center [800, 154] width 11 height 11
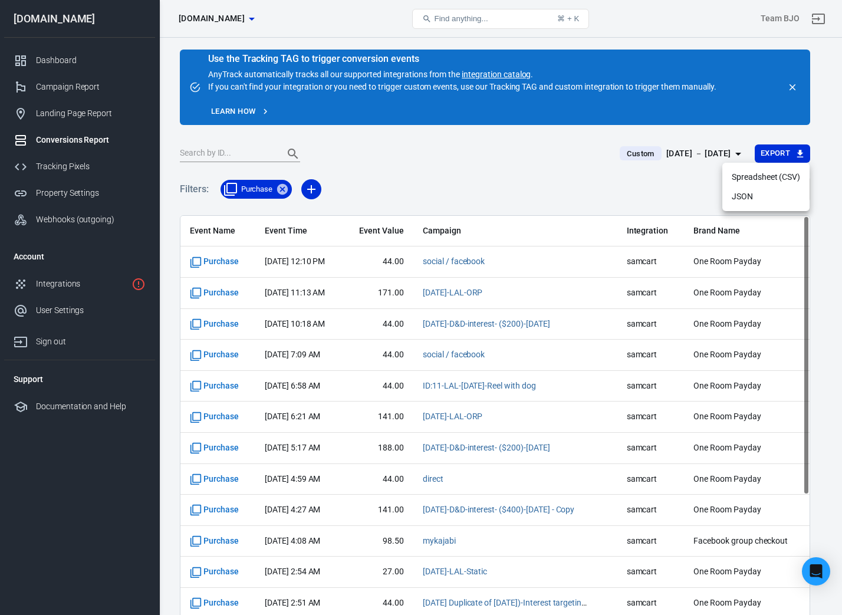
click at [756, 173] on li "Spreadsheet (CSV)" at bounding box center [765, 176] width 87 height 19
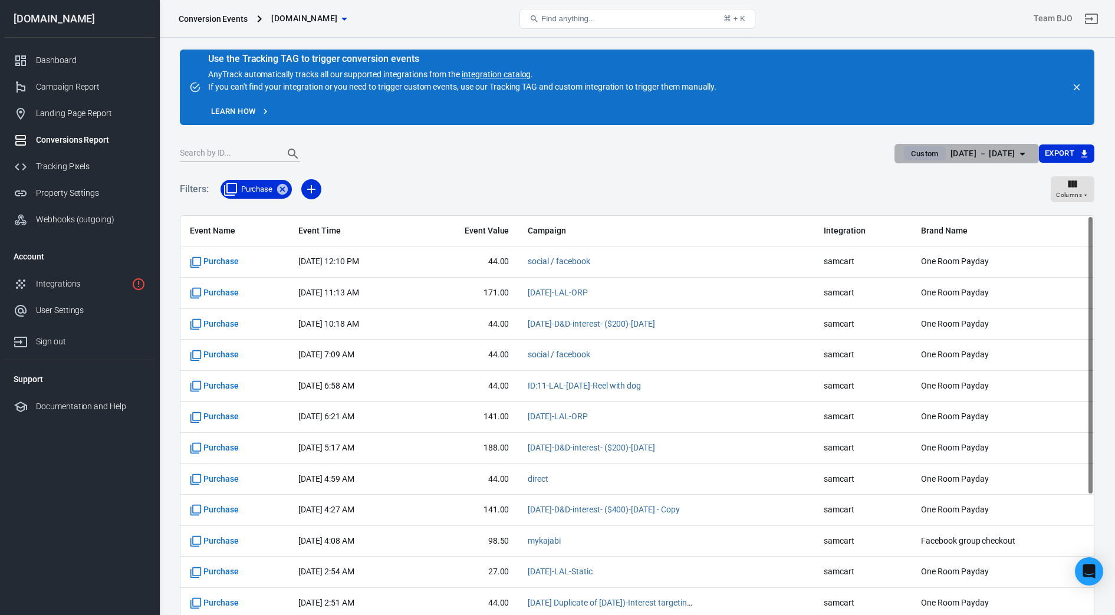
click at [830, 154] on icon "button" at bounding box center [1022, 154] width 14 height 14
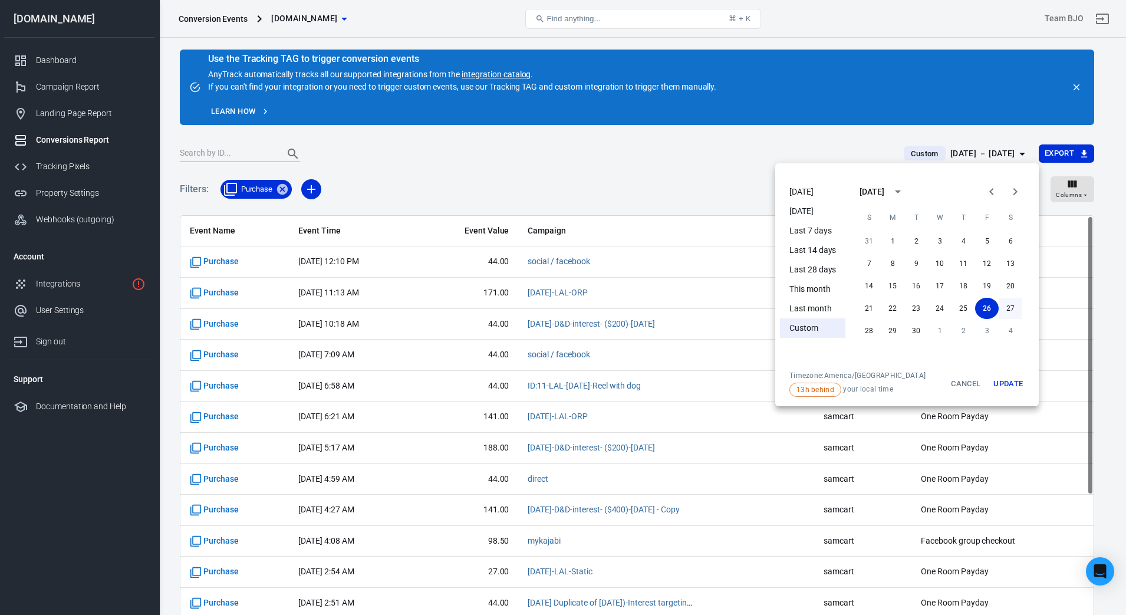
click at [830, 309] on button "27" at bounding box center [1011, 308] width 24 height 21
click at [830, 308] on button "27" at bounding box center [1011, 308] width 24 height 21
click at [830, 376] on button "Update" at bounding box center [1008, 384] width 38 height 26
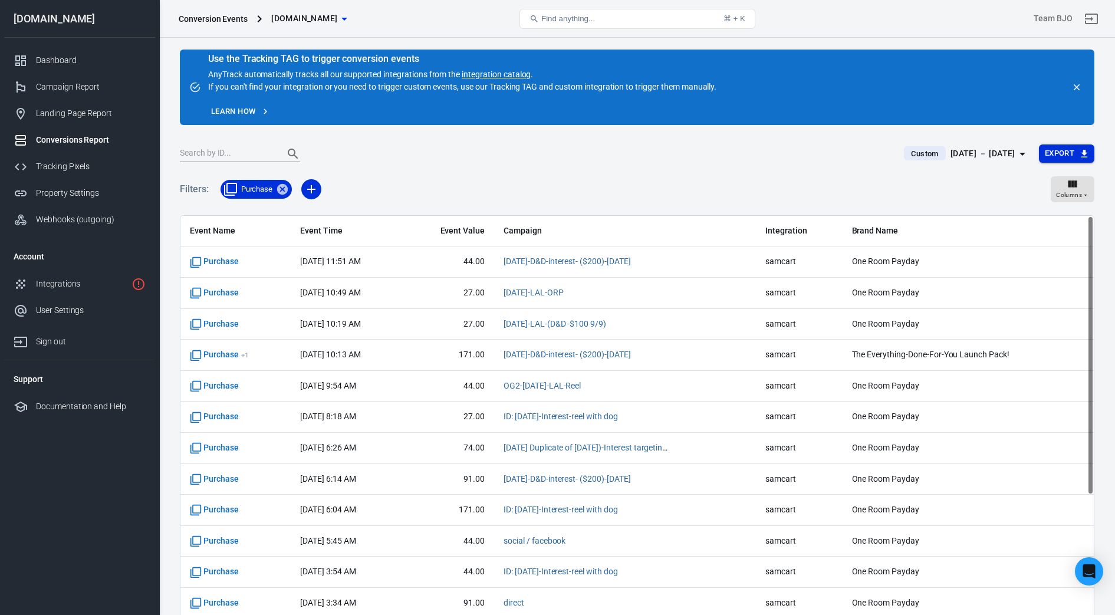
click at [830, 152] on icon "button" at bounding box center [1084, 154] width 6 height 8
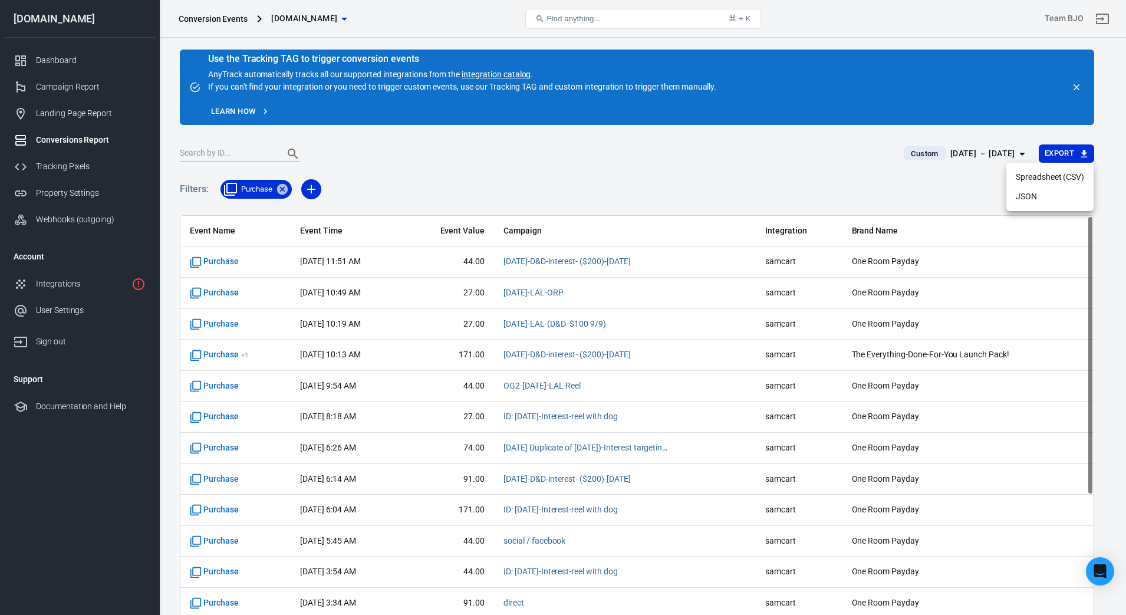
click at [830, 176] on li "Spreadsheet (CSV)" at bounding box center [1049, 176] width 87 height 19
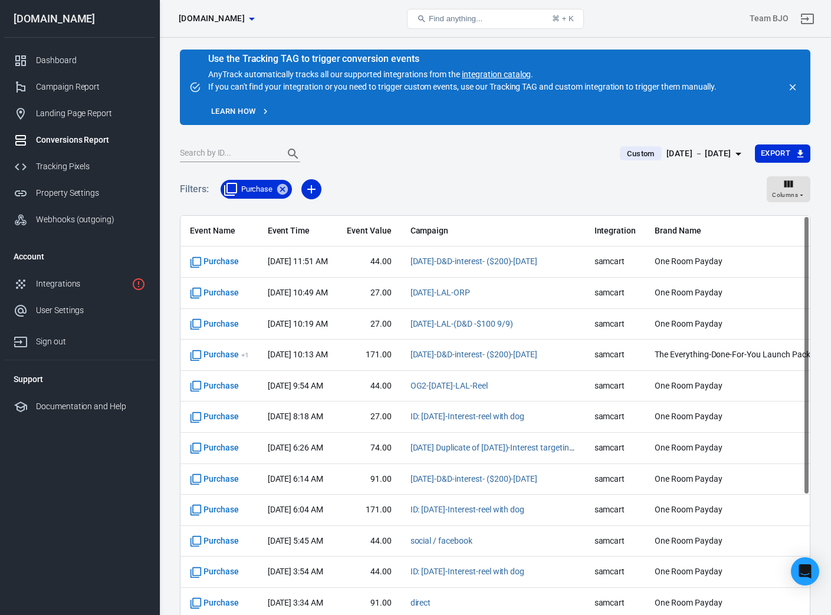
click at [733, 154] on icon "button" at bounding box center [738, 154] width 14 height 14
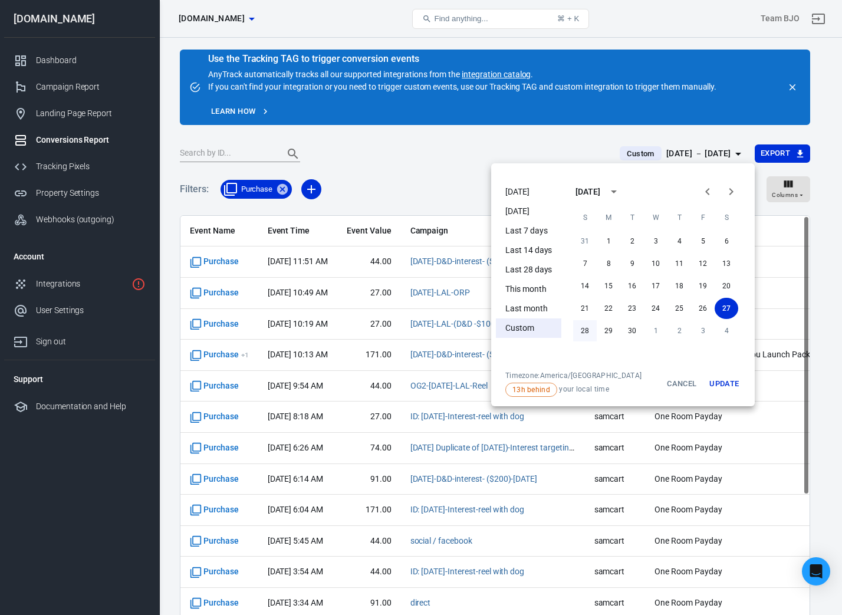
click at [585, 326] on button "28" at bounding box center [585, 330] width 24 height 21
click at [581, 328] on button "28" at bounding box center [585, 330] width 24 height 21
click at [718, 386] on button "Update" at bounding box center [724, 384] width 38 height 26
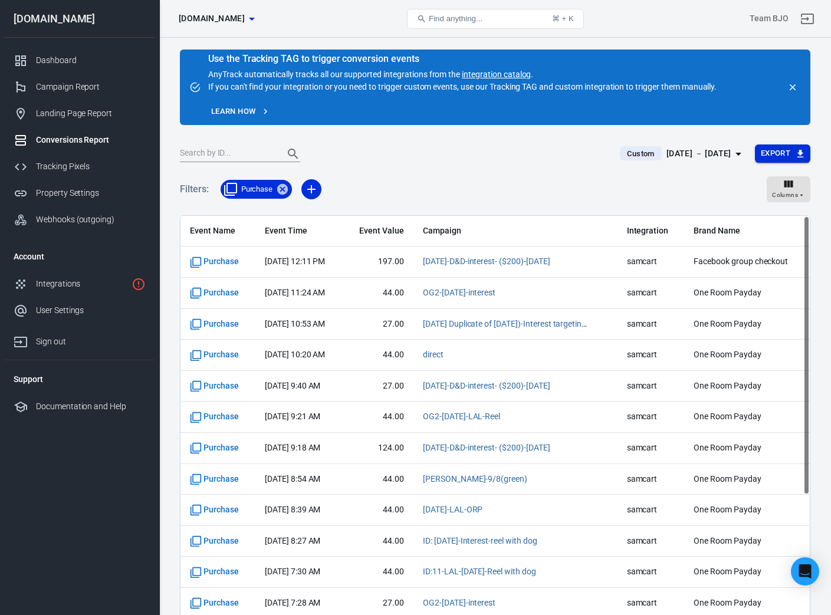
click at [779, 151] on button "Export" at bounding box center [782, 153] width 55 height 18
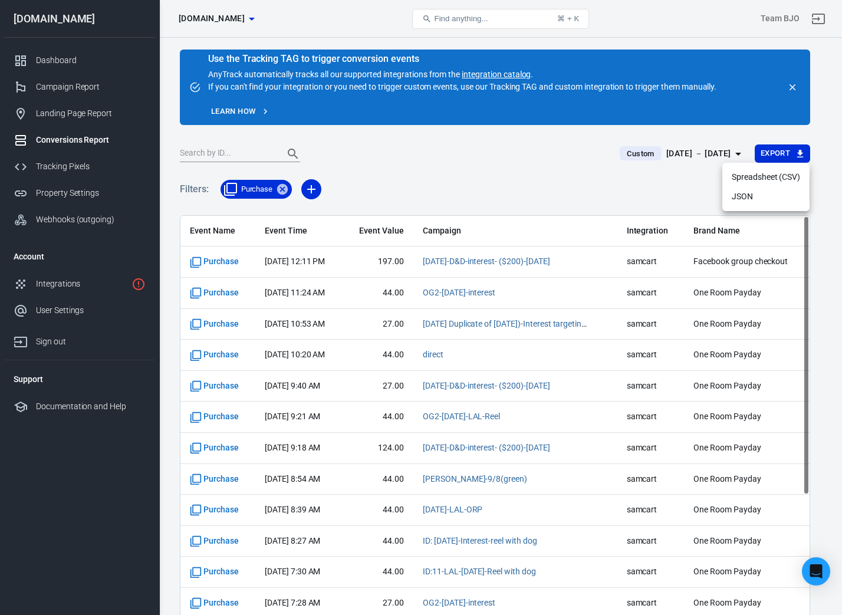
click at [770, 175] on li "Spreadsheet (CSV)" at bounding box center [765, 176] width 87 height 19
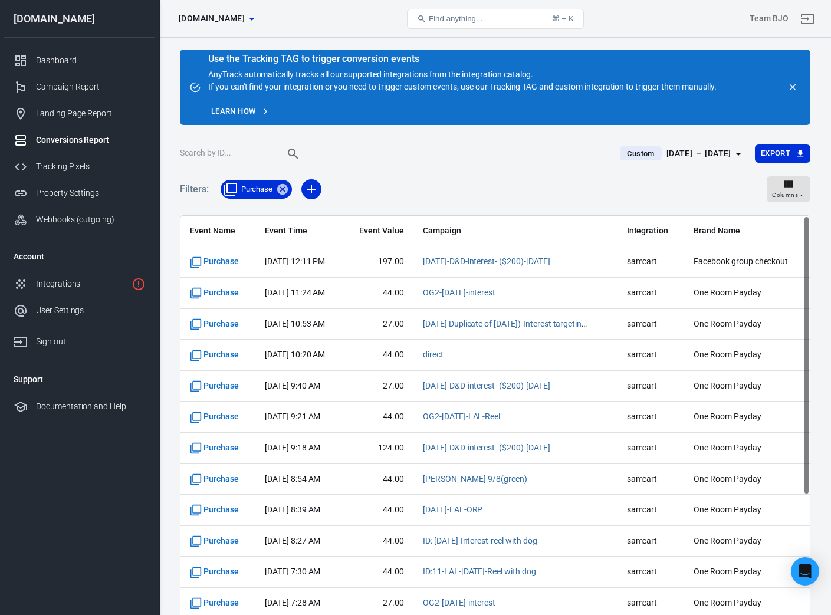
click at [730, 151] on div "Sep 28 － Sep 28, 2025" at bounding box center [698, 153] width 65 height 15
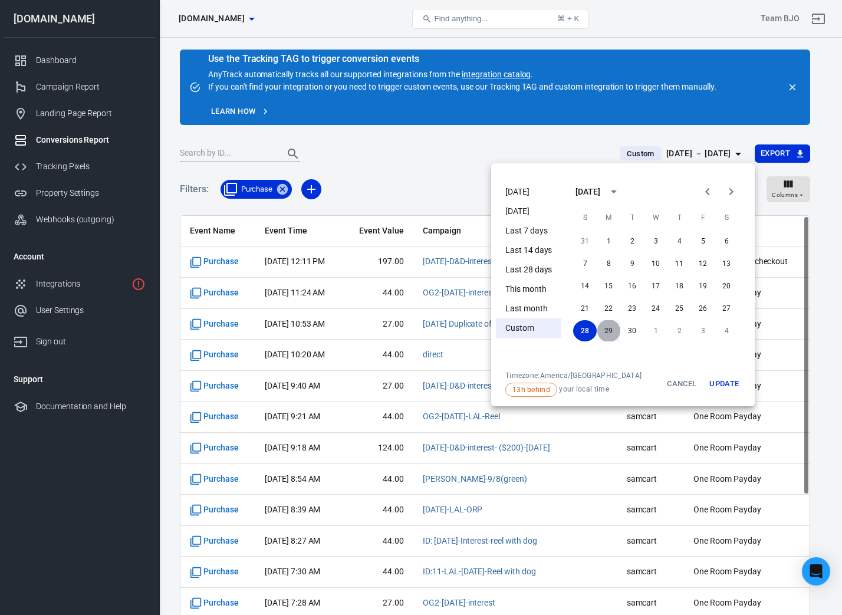
click at [608, 327] on button "29" at bounding box center [609, 330] width 24 height 21
click at [609, 331] on button "29" at bounding box center [609, 330] width 24 height 21
click at [723, 383] on button "Update" at bounding box center [724, 384] width 38 height 26
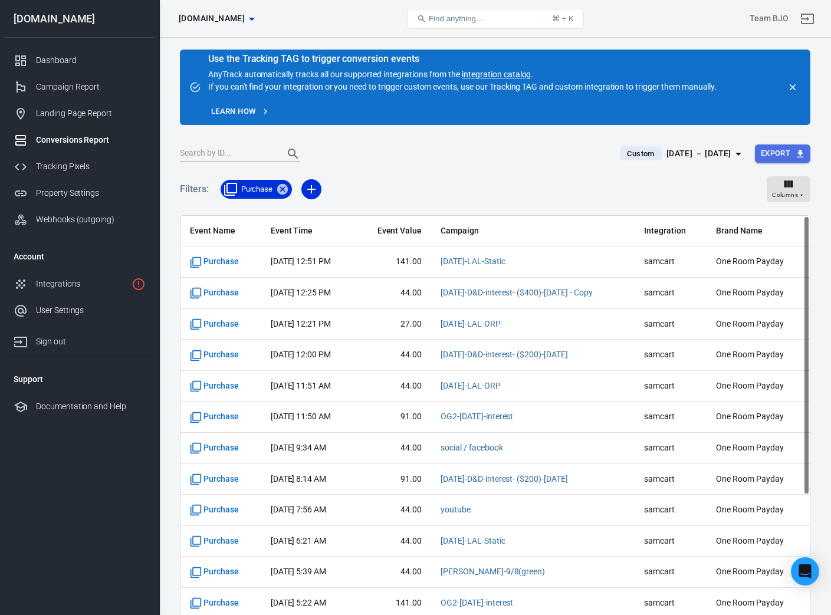
click at [771, 152] on button "Export" at bounding box center [782, 153] width 55 height 18
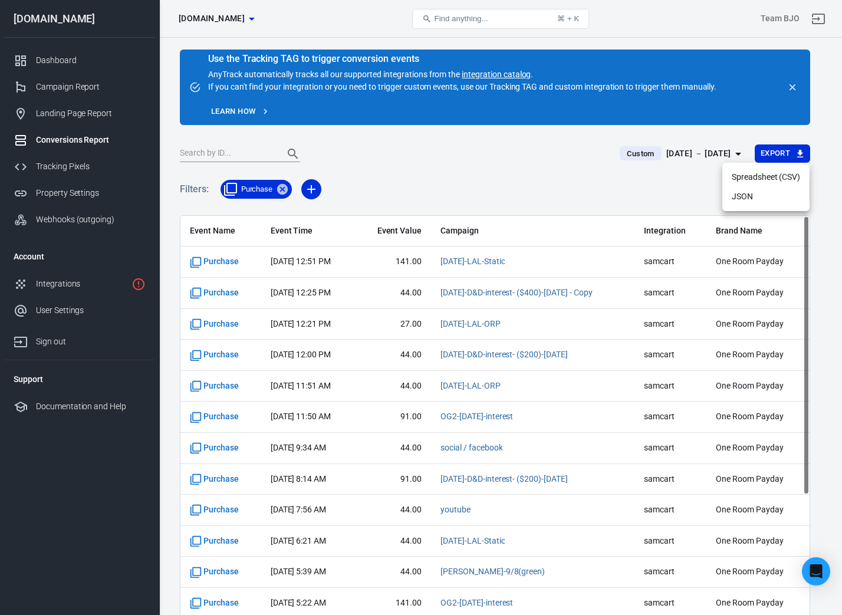
click at [769, 179] on li "Spreadsheet (CSV)" at bounding box center [765, 176] width 87 height 19
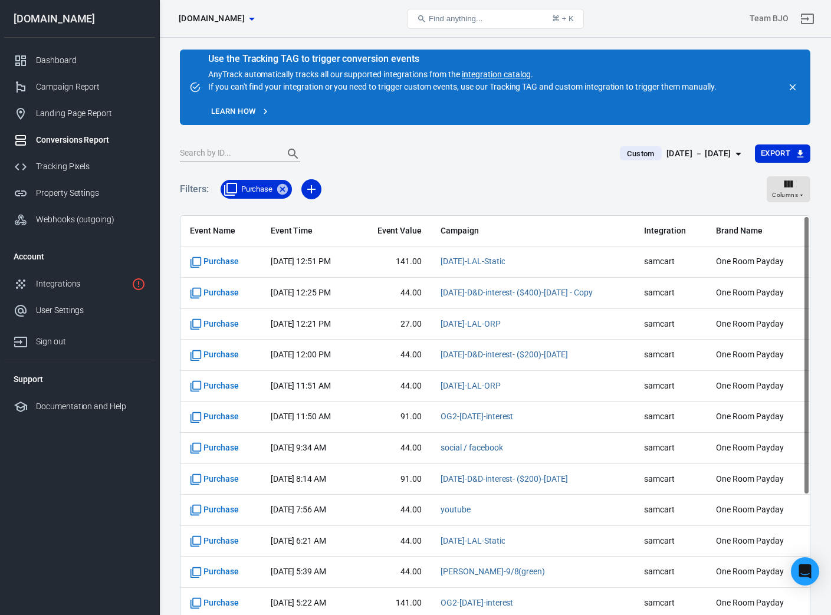
click at [737, 151] on icon "button" at bounding box center [738, 154] width 14 height 14
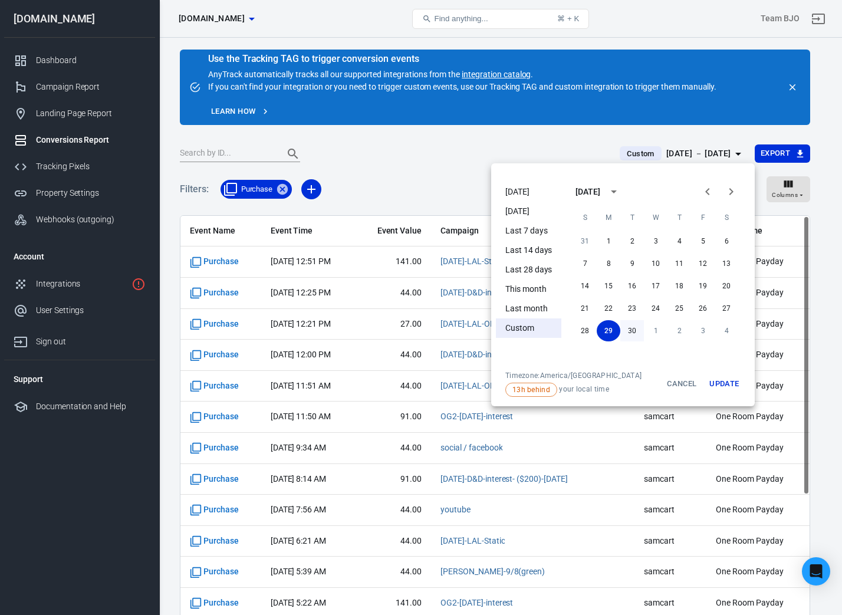
click at [632, 327] on button "30" at bounding box center [632, 330] width 24 height 21
click at [635, 328] on button "30" at bounding box center [632, 330] width 24 height 21
click at [732, 386] on button "Update" at bounding box center [724, 384] width 38 height 26
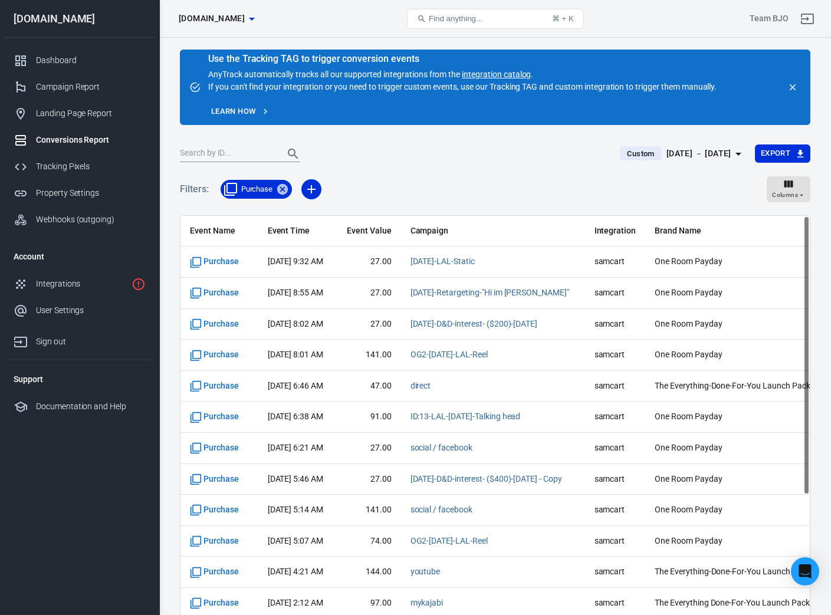
click at [732, 153] on icon "button" at bounding box center [738, 154] width 14 height 14
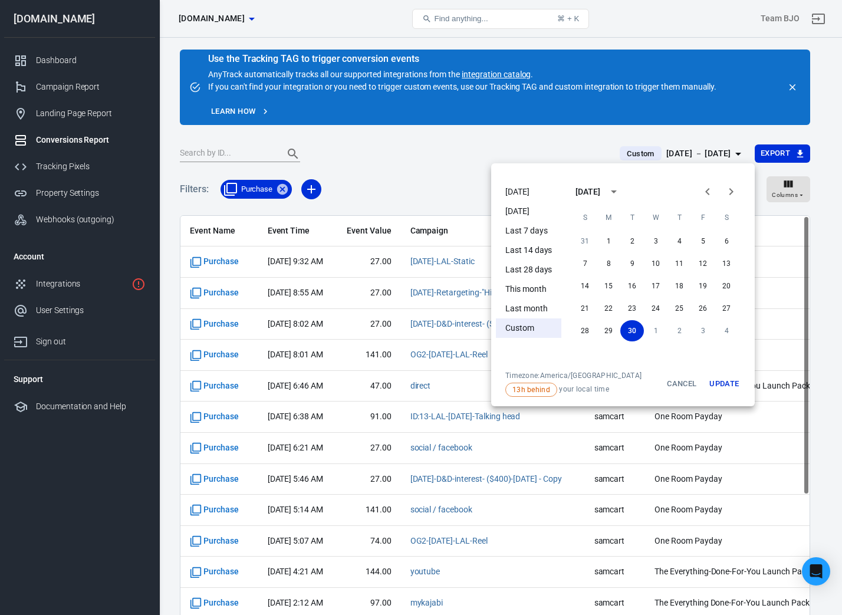
click at [726, 383] on button "Update" at bounding box center [724, 384] width 38 height 26
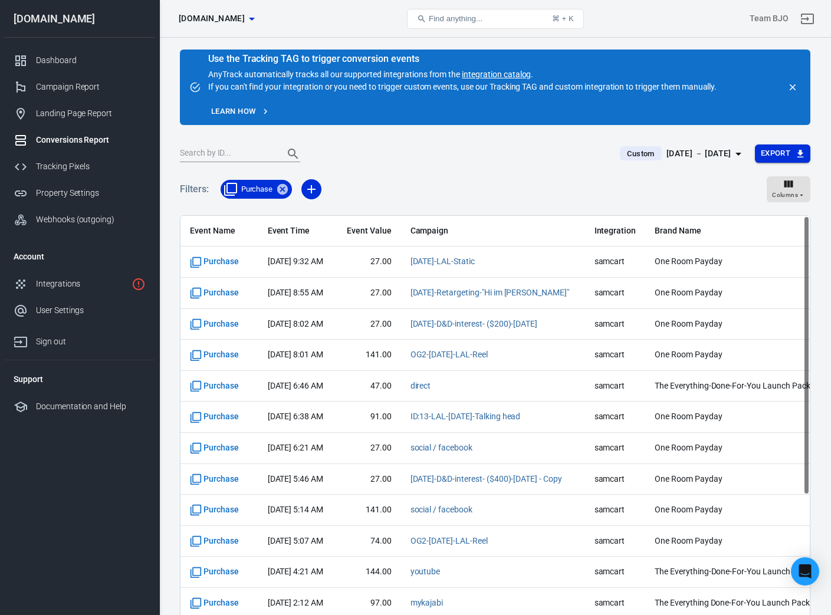
click at [792, 156] on button "Export" at bounding box center [782, 153] width 55 height 18
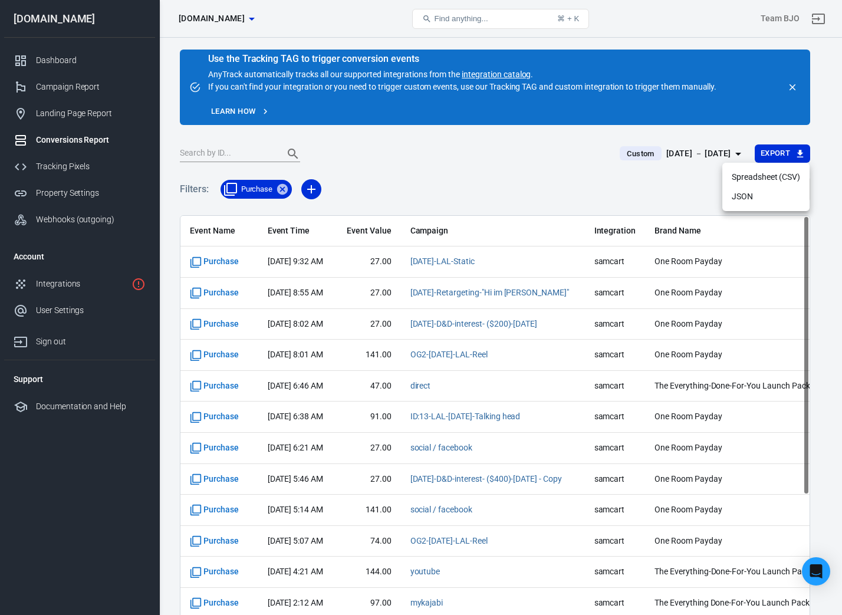
click at [790, 176] on li "Spreadsheet (CSV)" at bounding box center [765, 176] width 87 height 19
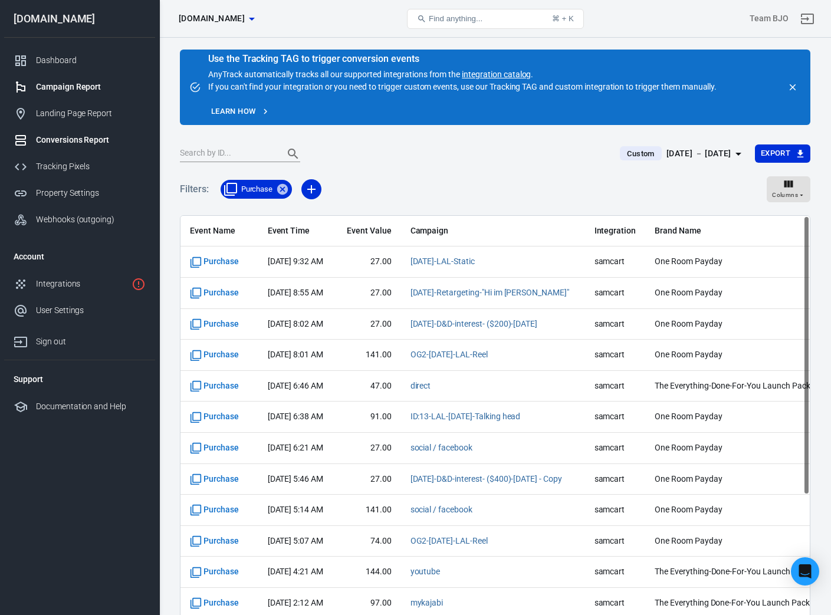
click at [45, 83] on div "Campaign Report" at bounding box center [91, 87] width 110 height 12
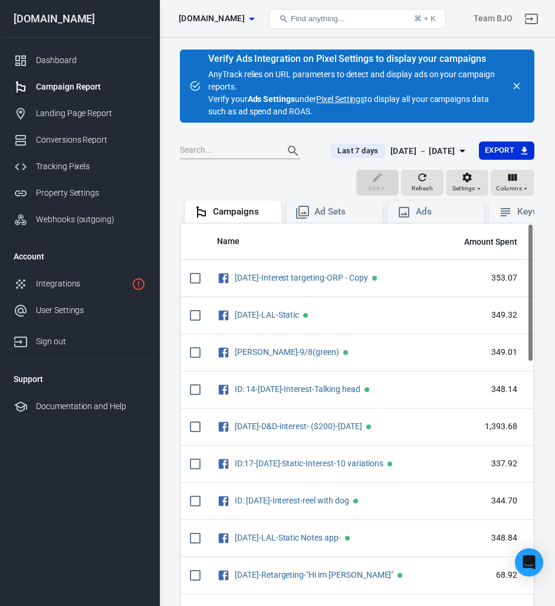
click at [463, 150] on icon "button" at bounding box center [462, 151] width 6 height 3
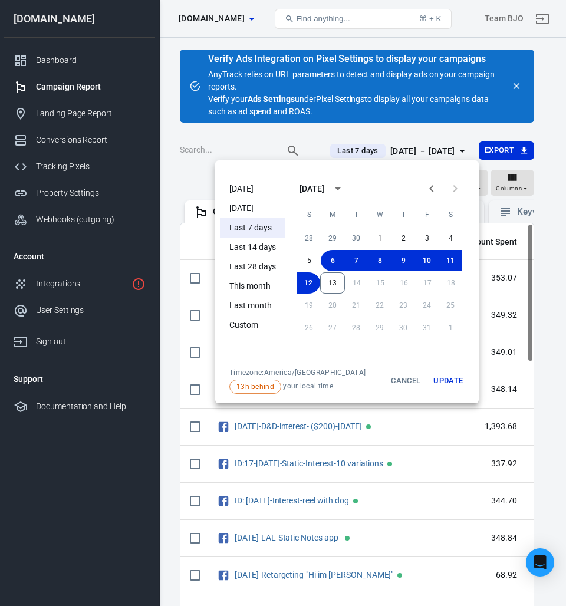
click at [431, 188] on icon "Previous month" at bounding box center [431, 189] width 14 height 14
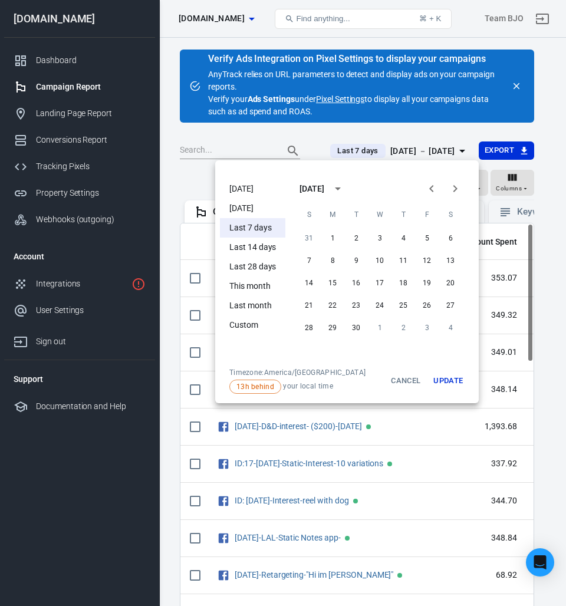
click at [431, 188] on icon "Previous month" at bounding box center [431, 189] width 14 height 14
click at [459, 189] on icon "Next month" at bounding box center [455, 189] width 14 height 14
click at [332, 282] on button "15" at bounding box center [333, 282] width 24 height 21
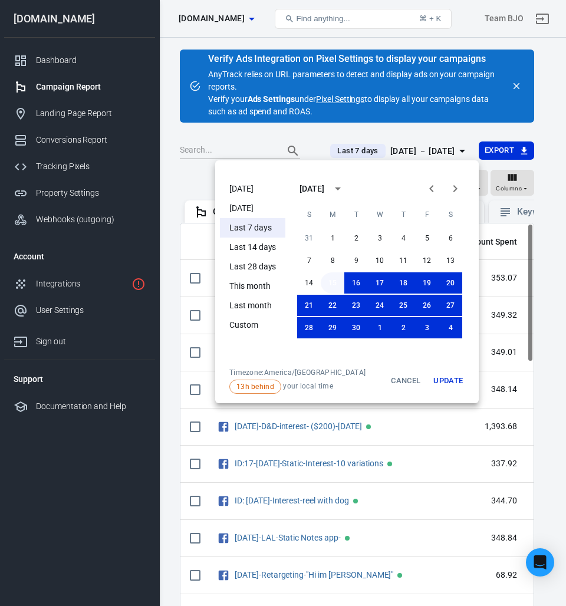
click at [332, 282] on button "15" at bounding box center [333, 282] width 24 height 21
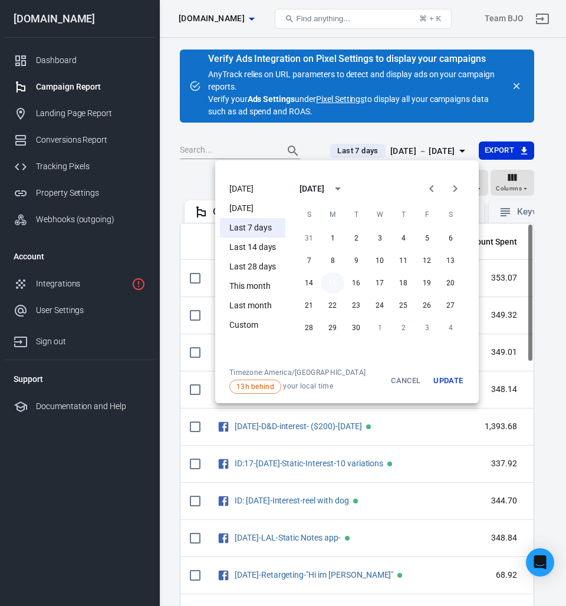
click at [330, 285] on button "15" at bounding box center [333, 282] width 24 height 21
click at [450, 375] on button "Update" at bounding box center [448, 381] width 38 height 26
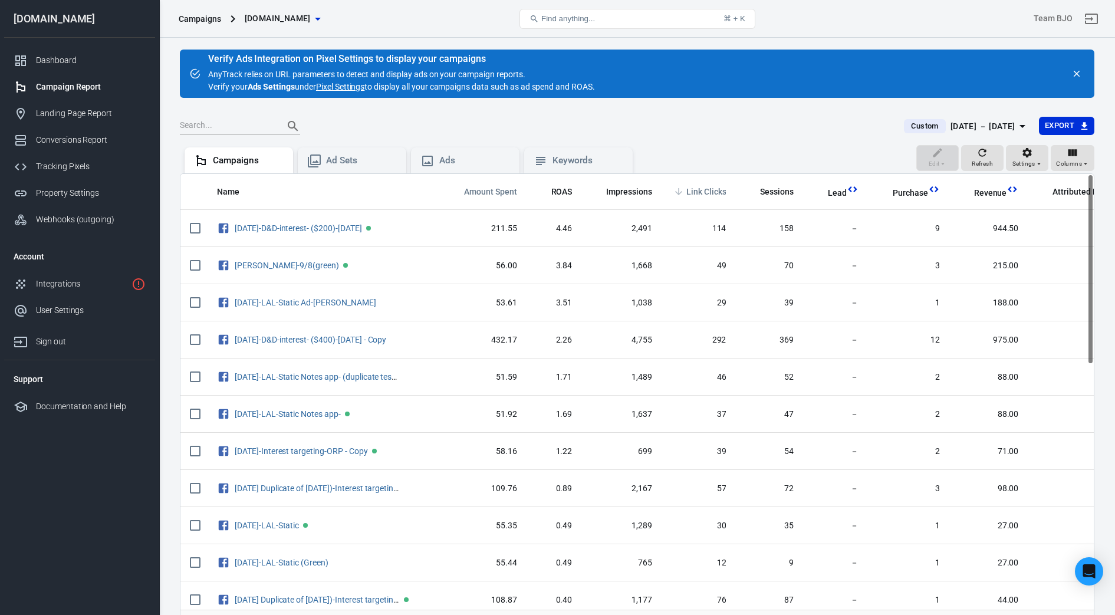
drag, startPoint x: 502, startPoint y: 191, endPoint x: 701, endPoint y: 195, distance: 198.7
click at [565, 196] on tr "Name Amount Spent ROAS Impressions Link Clicks Sessions Lead Purchase Revenue A…" at bounding box center [847, 192] width 1335 height 37
click at [565, 196] on icon "scrollable content" at bounding box center [884, 193] width 11 height 11
click at [565, 193] on icon "scrollable content" at bounding box center [884, 193] width 11 height 11
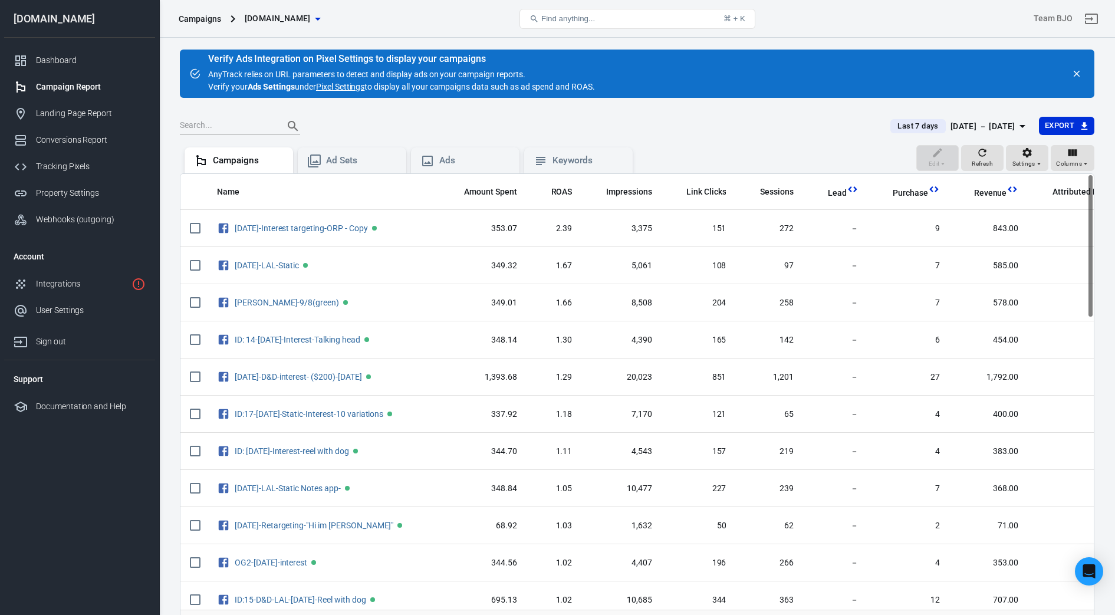
click at [81, 91] on div "Campaign Report" at bounding box center [91, 87] width 110 height 12
click at [1014, 124] on div "[DATE] － [DATE]" at bounding box center [982, 126] width 65 height 15
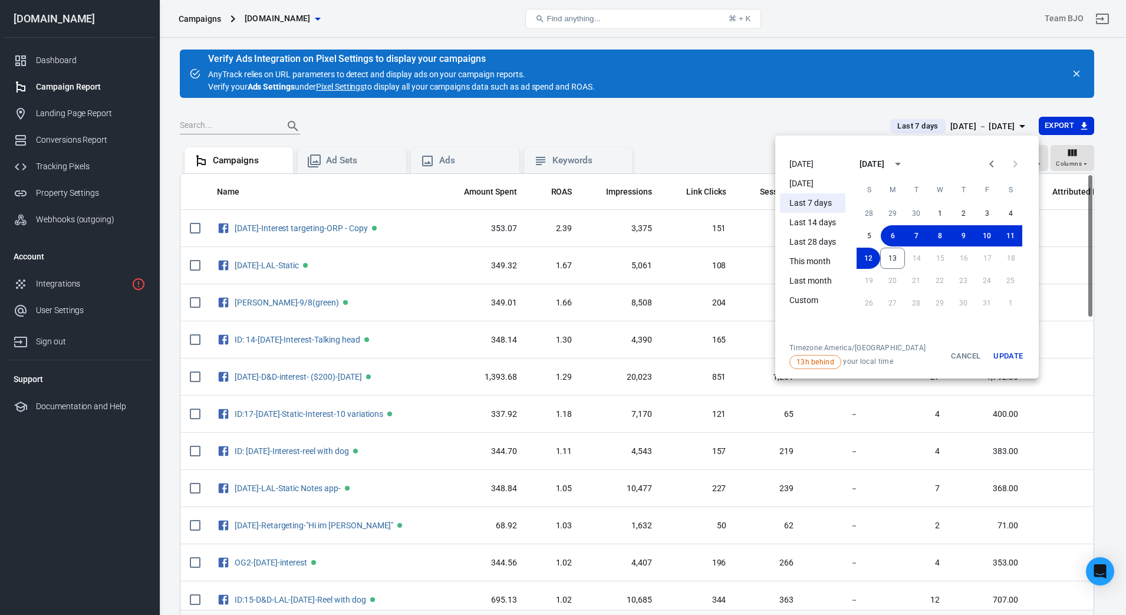
click at [989, 167] on icon "Previous month" at bounding box center [991, 164] width 14 height 14
click at [890, 261] on button "15" at bounding box center [893, 258] width 24 height 21
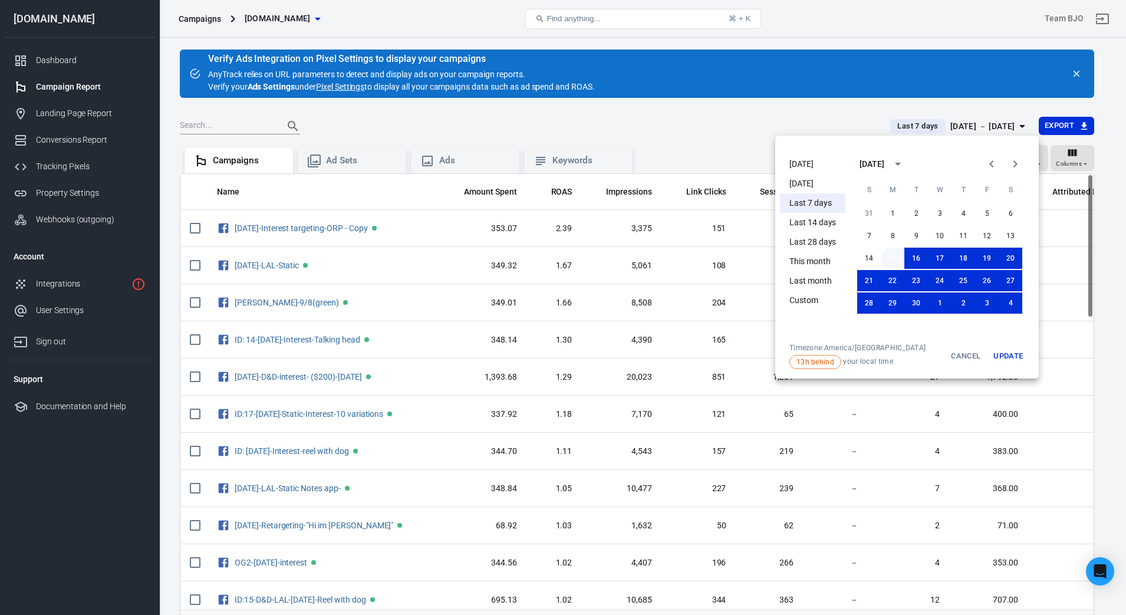
click at [895, 260] on button "15" at bounding box center [893, 258] width 24 height 21
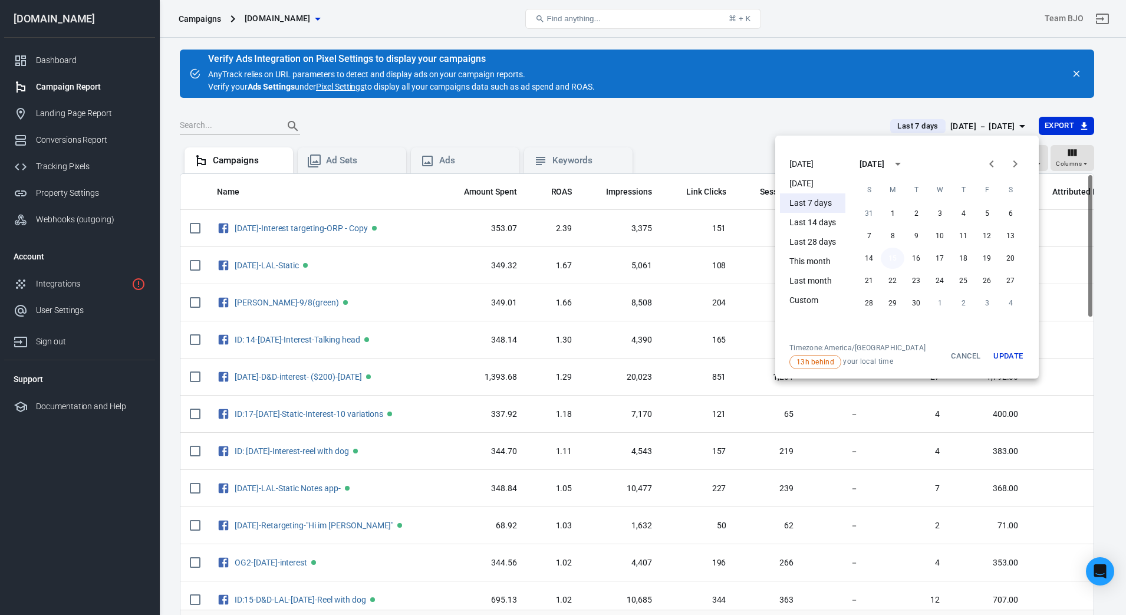
click at [895, 260] on button "15" at bounding box center [893, 258] width 24 height 21
click at [1012, 359] on button "Update" at bounding box center [1008, 356] width 38 height 26
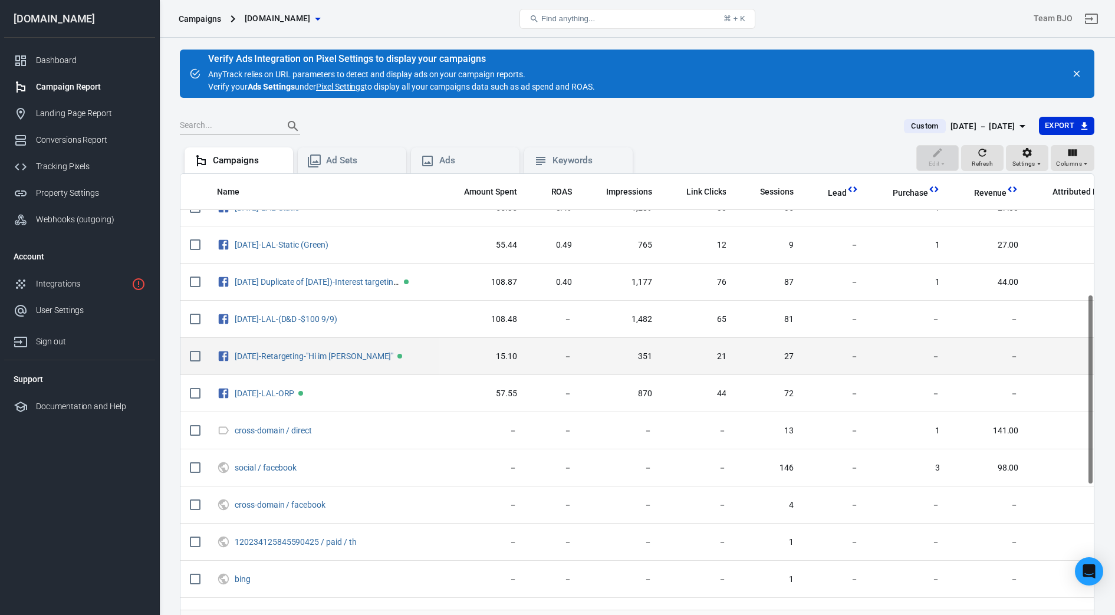
scroll to position [295, 0]
